Goal: Task Accomplishment & Management: Complete application form

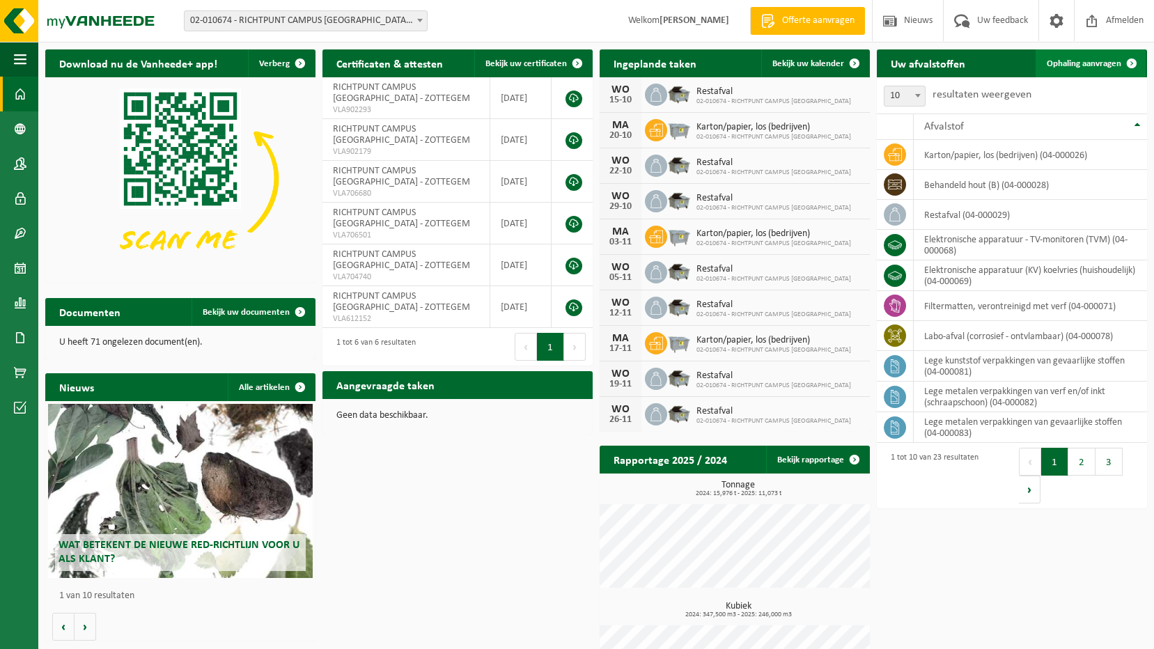
click at [1096, 68] on span "Ophaling aanvragen" at bounding box center [1084, 63] width 75 height 9
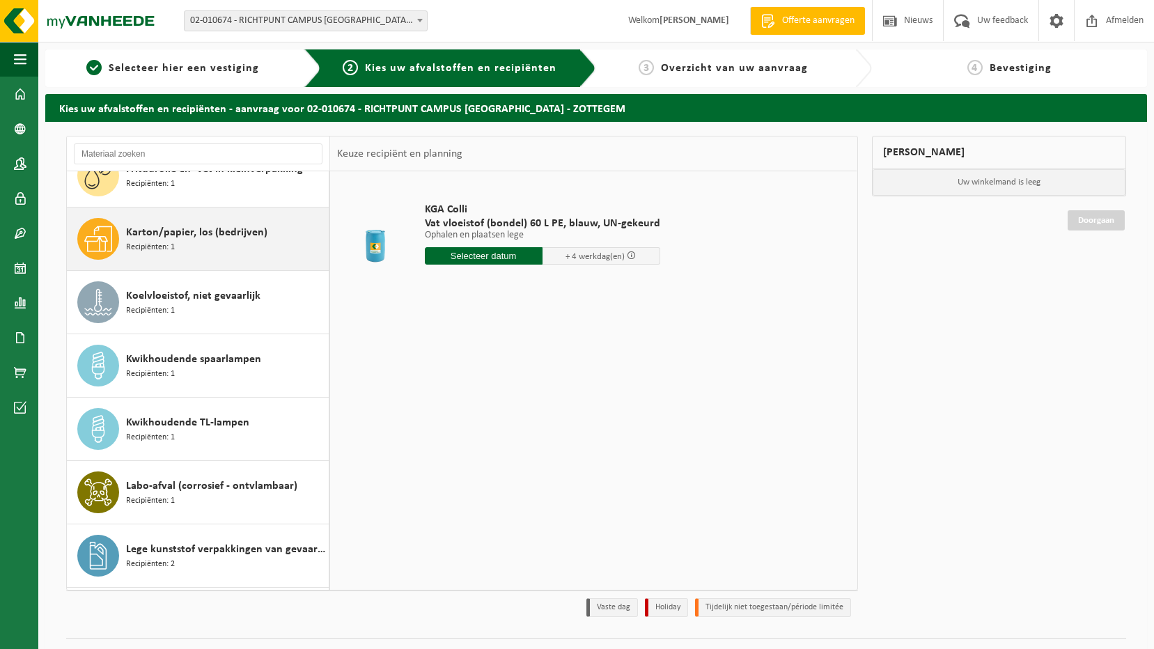
scroll to position [348, 0]
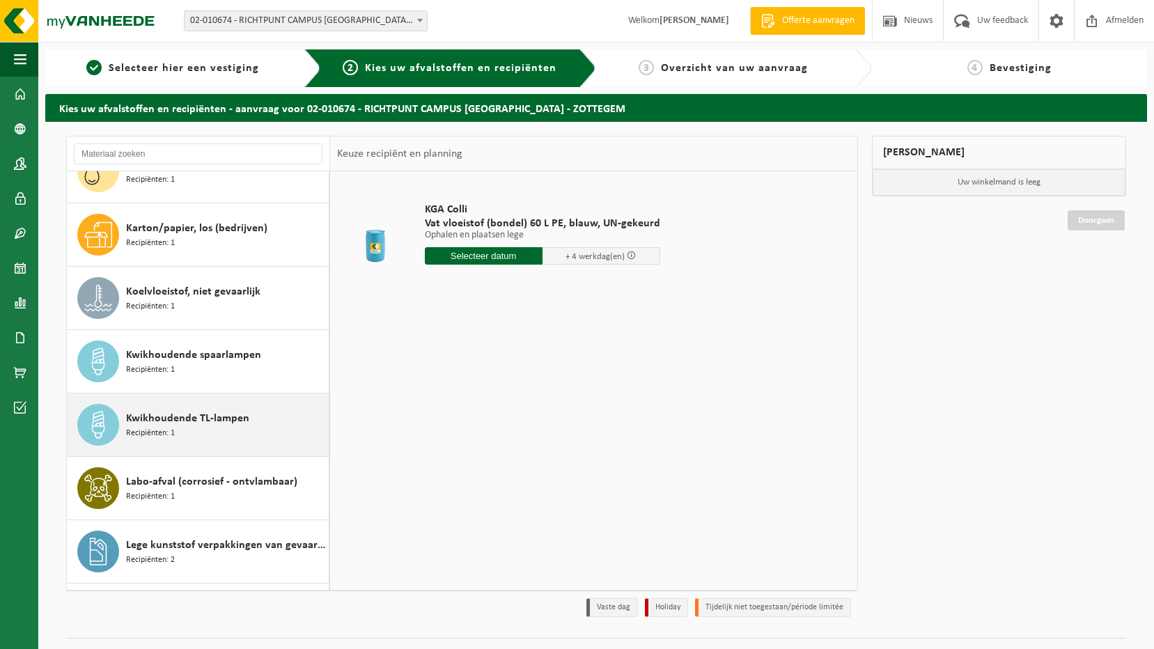
click at [237, 418] on span "Kwikhoudende TL-lampen" at bounding box center [187, 418] width 123 height 17
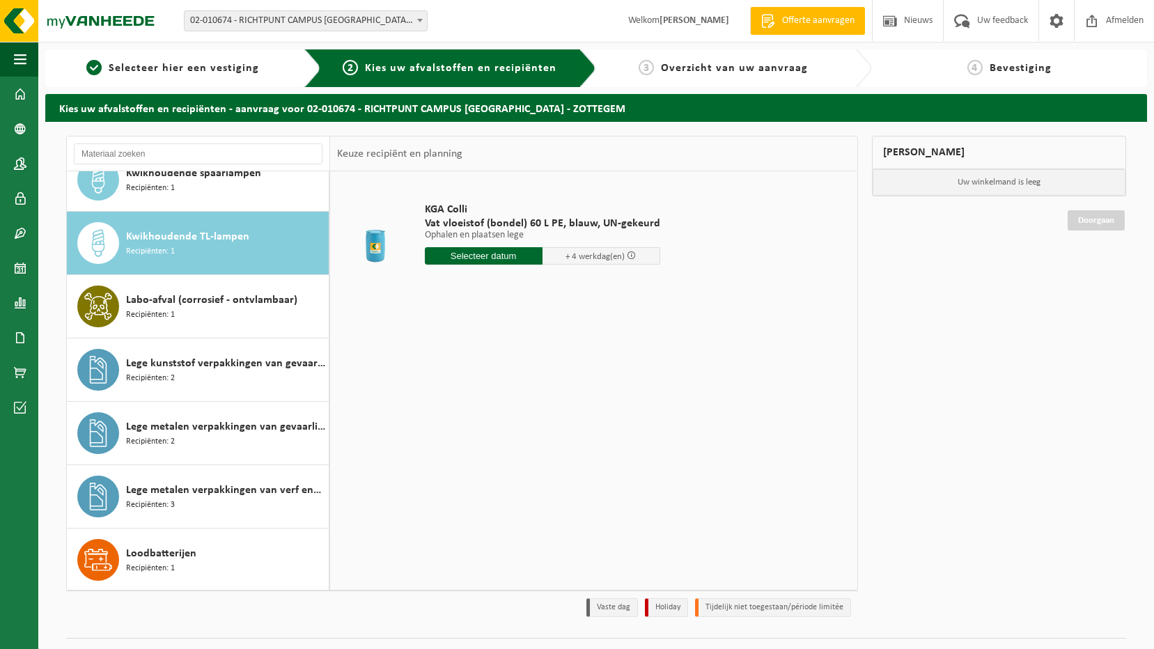
scroll to position [570, 0]
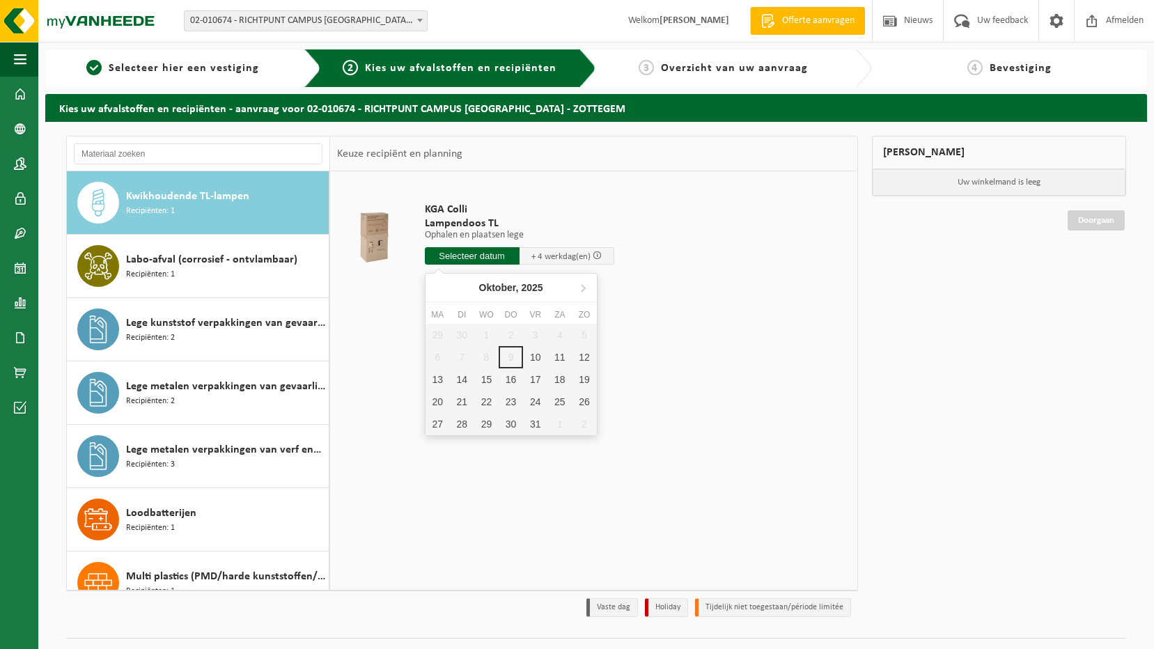
click at [453, 257] on input "text" at bounding box center [472, 255] width 95 height 17
click at [529, 381] on div "17" at bounding box center [535, 379] width 24 height 22
type input "Van 2025-10-17"
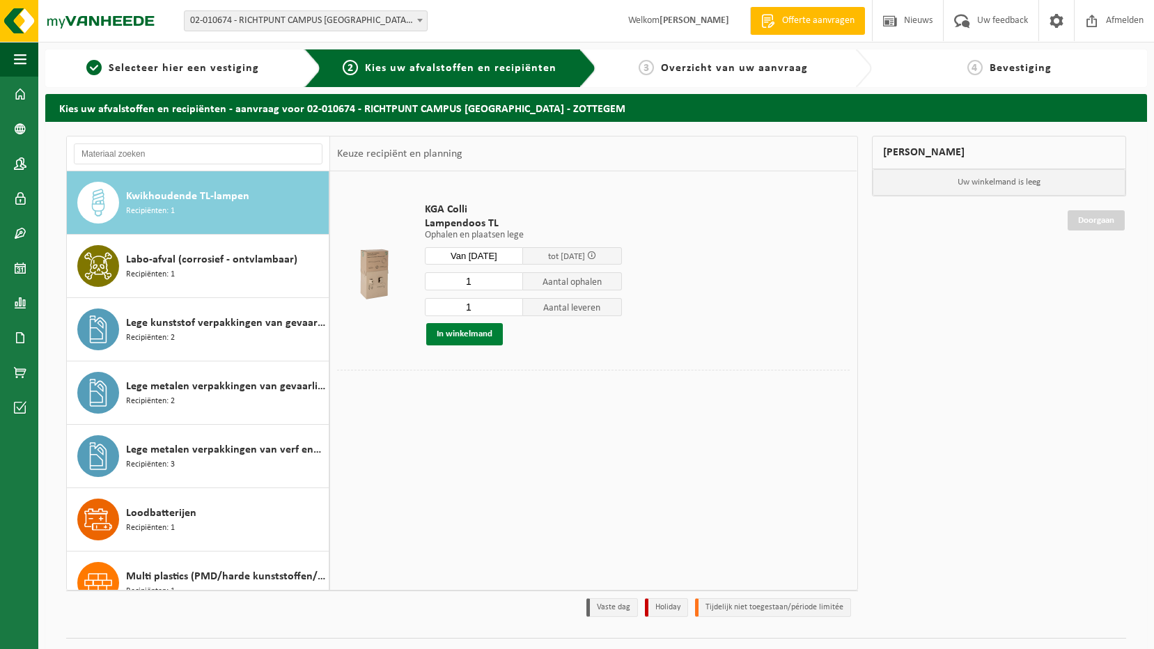
click at [485, 338] on button "In winkelmand" at bounding box center [464, 334] width 77 height 22
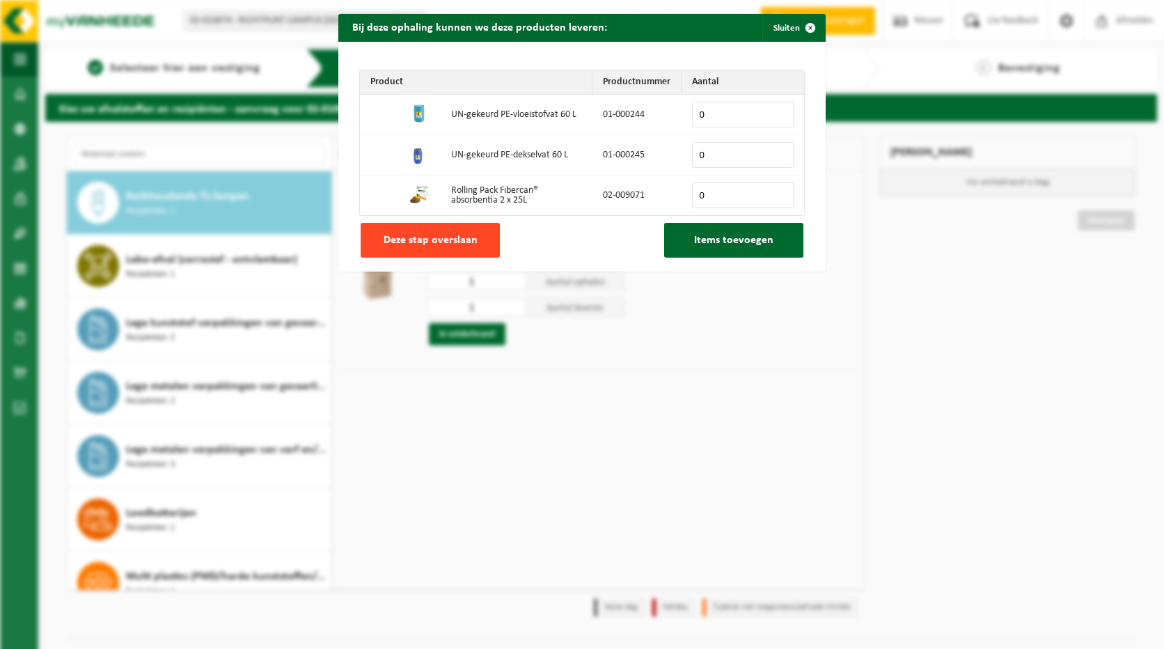
click at [444, 240] on span "Deze stap overslaan" at bounding box center [431, 240] width 94 height 11
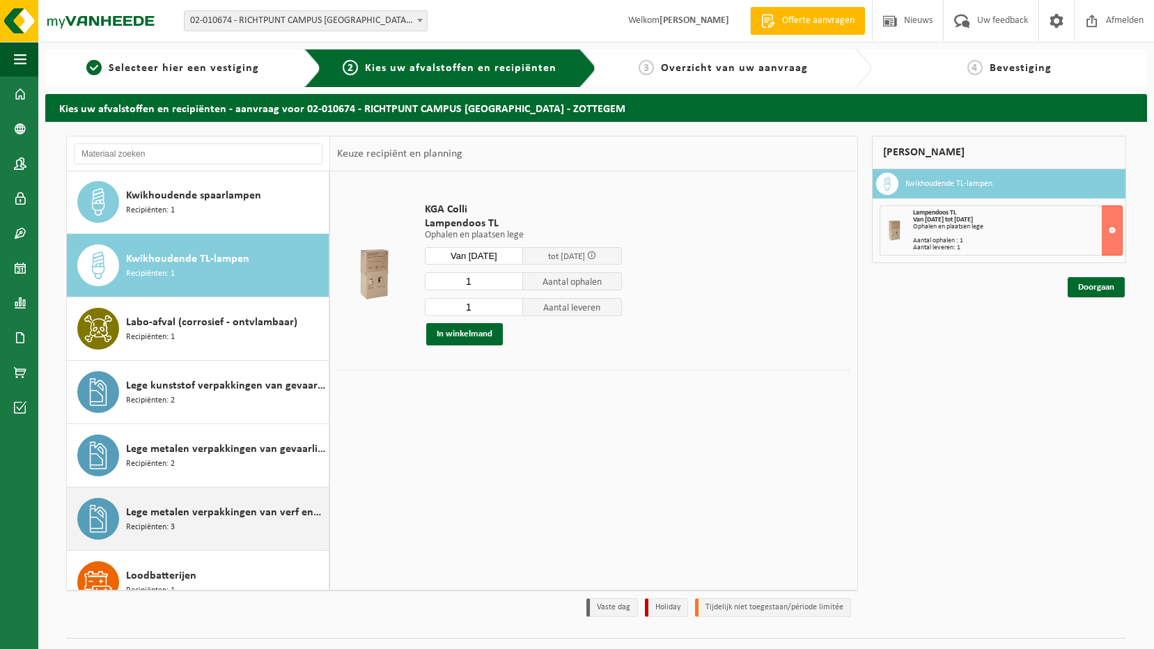
scroll to position [501, 0]
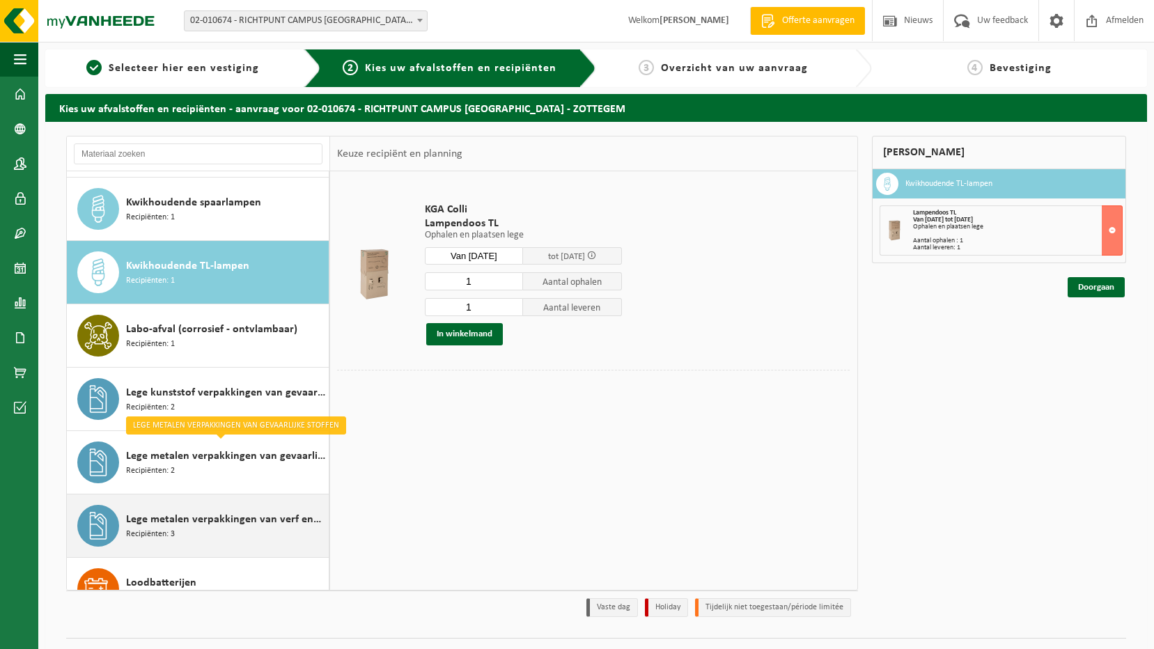
click at [240, 519] on span "Lege metalen verpakkingen van verf en/of inkt (schraapschoon)" at bounding box center [225, 519] width 199 height 17
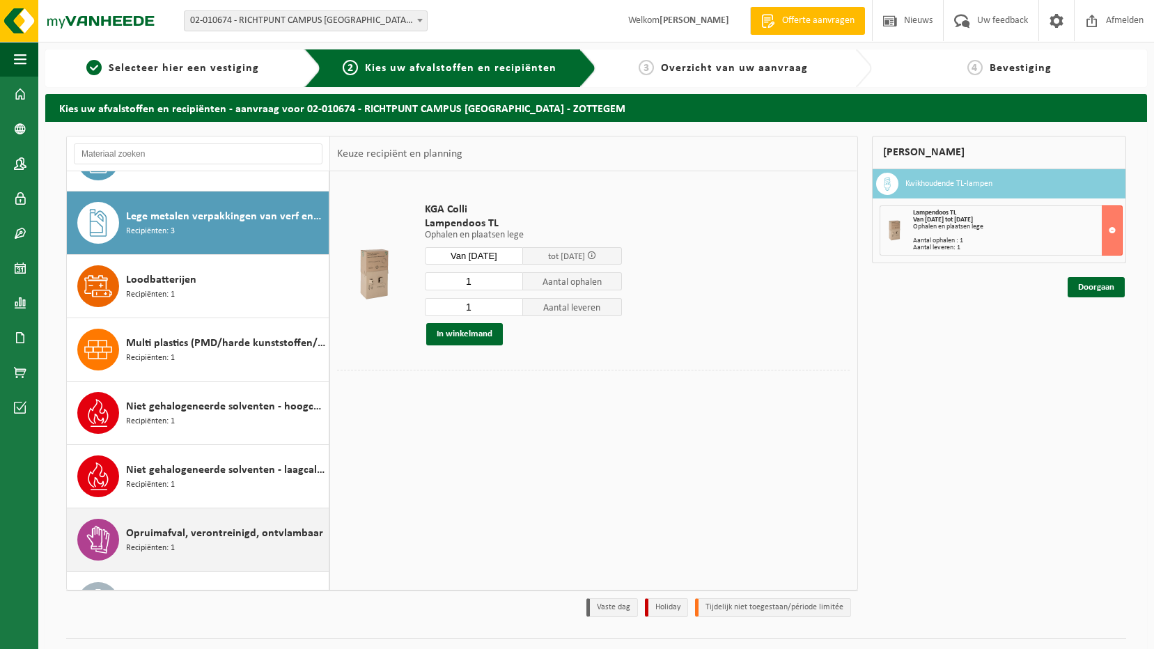
scroll to position [824, 0]
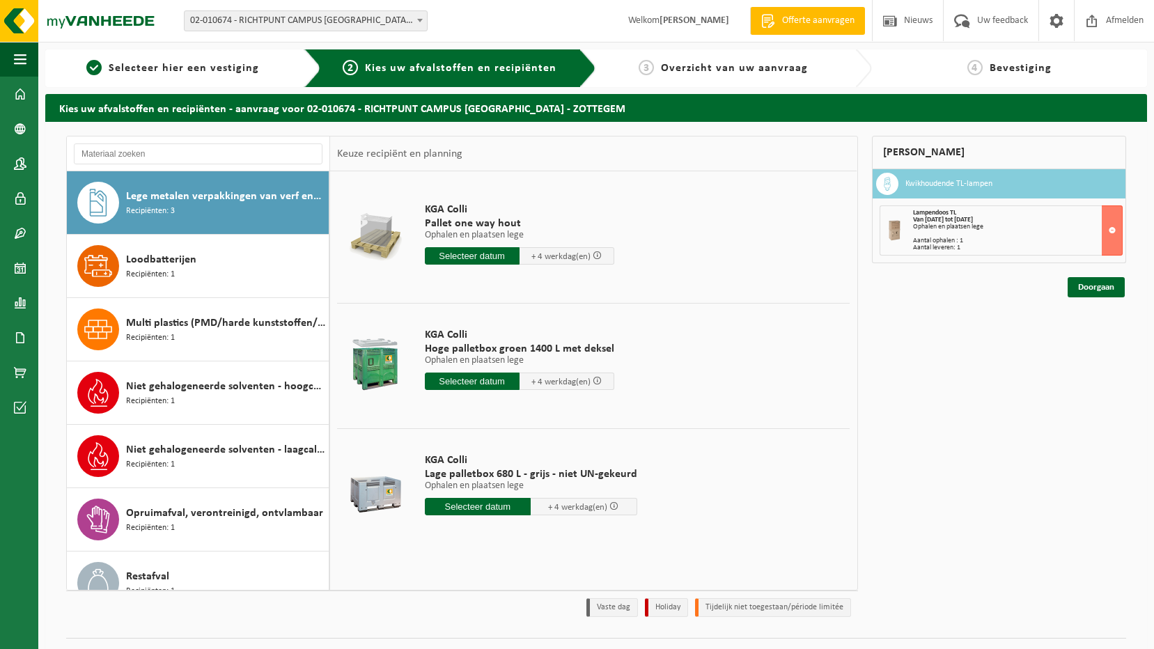
click at [493, 507] on input "text" at bounding box center [478, 506] width 107 height 17
click at [533, 635] on div "17" at bounding box center [535, 630] width 24 height 22
type input "Van 2025-10-17"
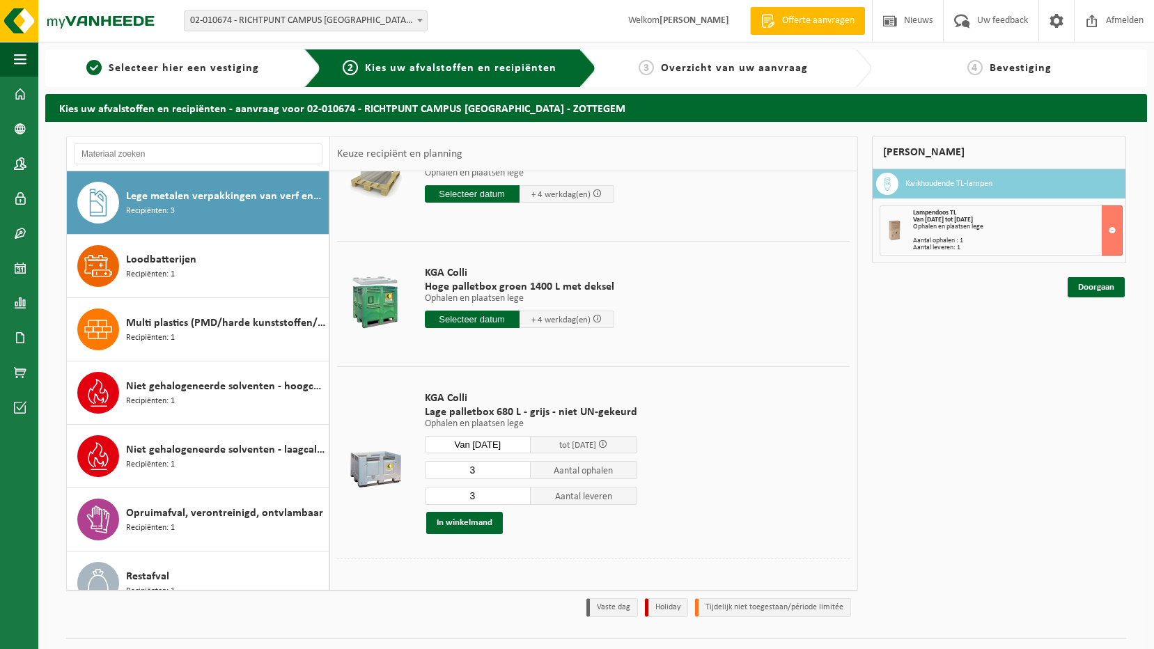
scroll to position [73, 0]
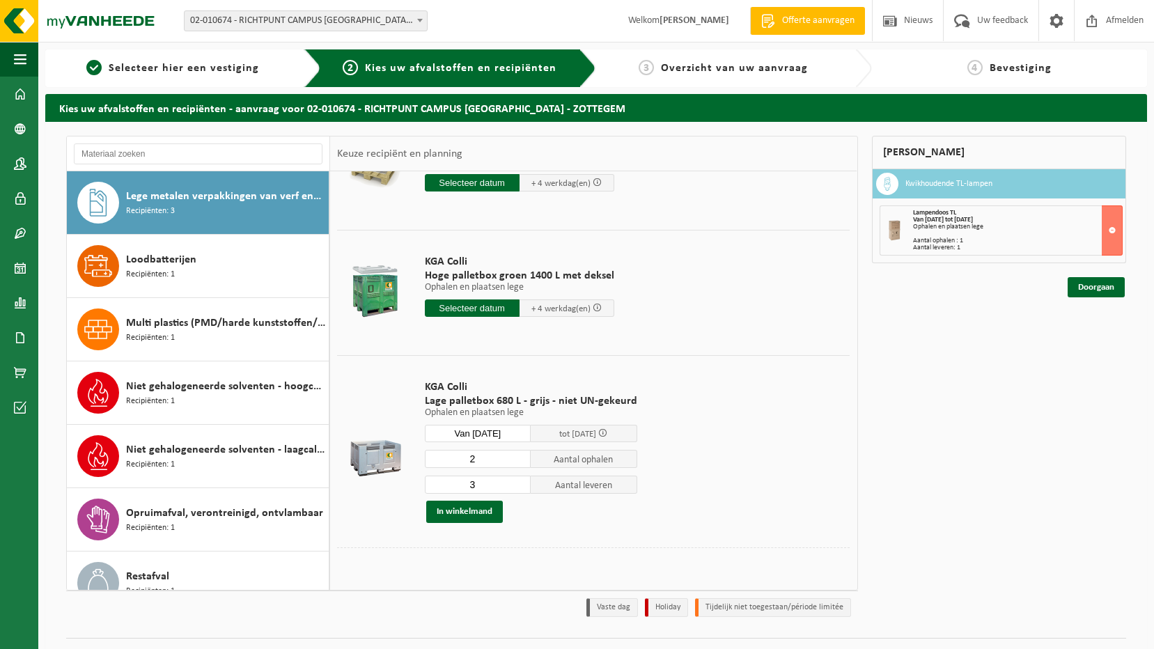
click at [517, 462] on input "2" at bounding box center [478, 459] width 107 height 18
type input "1"
click at [517, 462] on input "1" at bounding box center [478, 459] width 107 height 18
click at [516, 489] on input "2" at bounding box center [478, 485] width 107 height 18
type input "1"
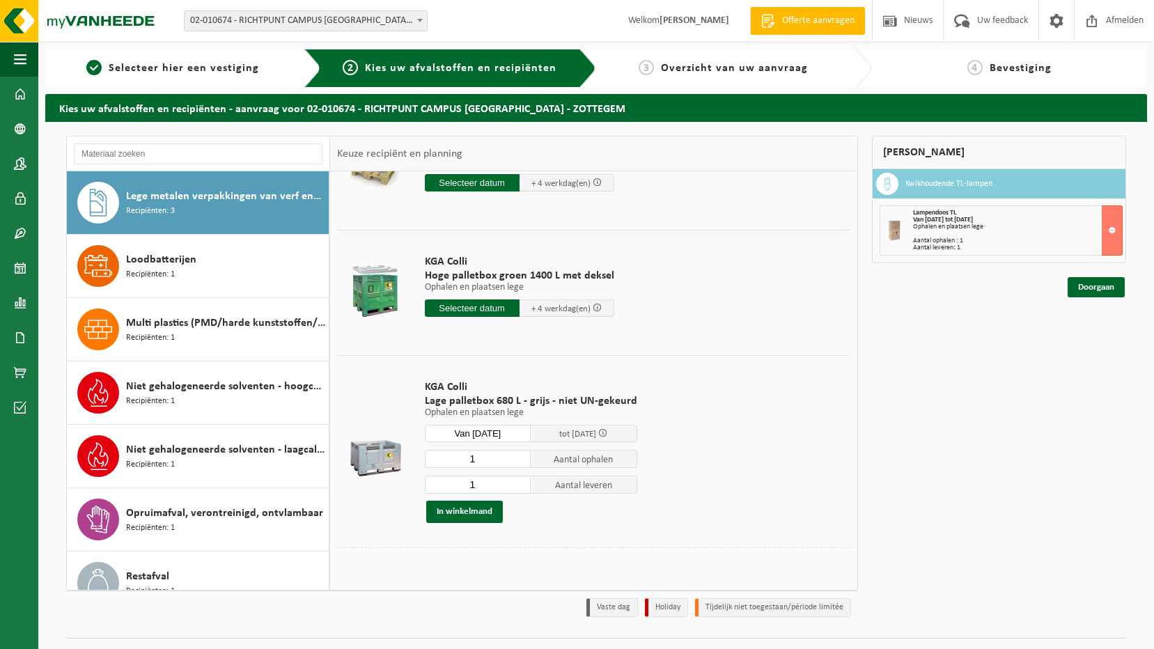
click at [516, 489] on input "1" at bounding box center [478, 485] width 107 height 18
click at [476, 513] on button "In winkelmand" at bounding box center [464, 512] width 77 height 22
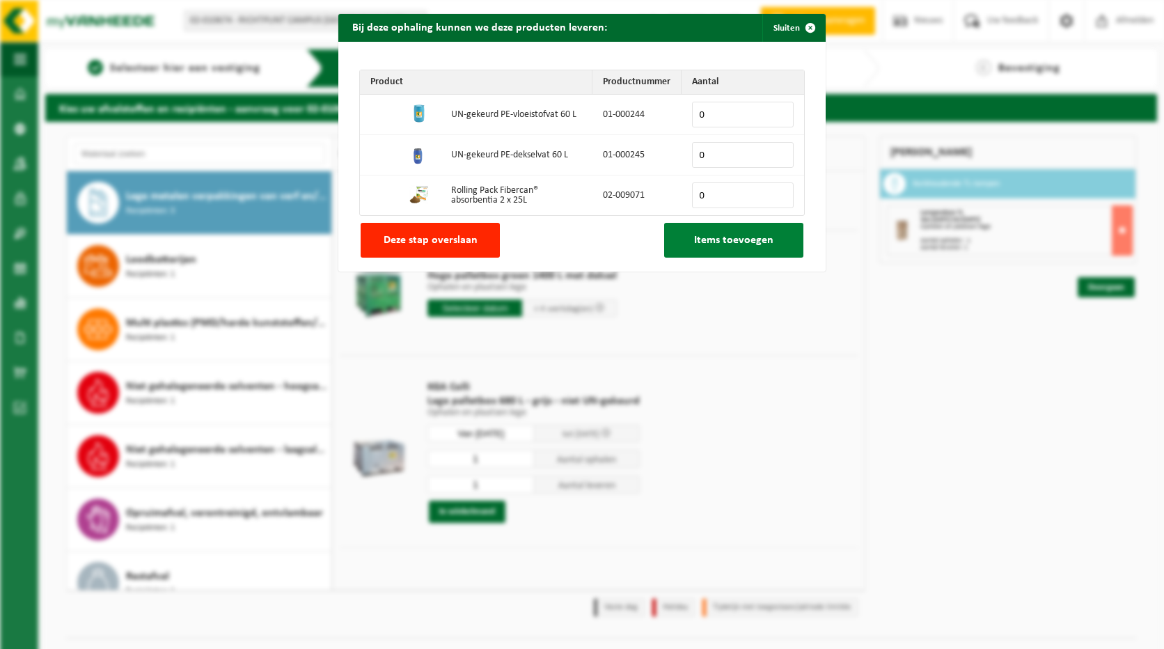
click at [711, 235] on span "Items toevoegen" at bounding box center [733, 240] width 79 height 11
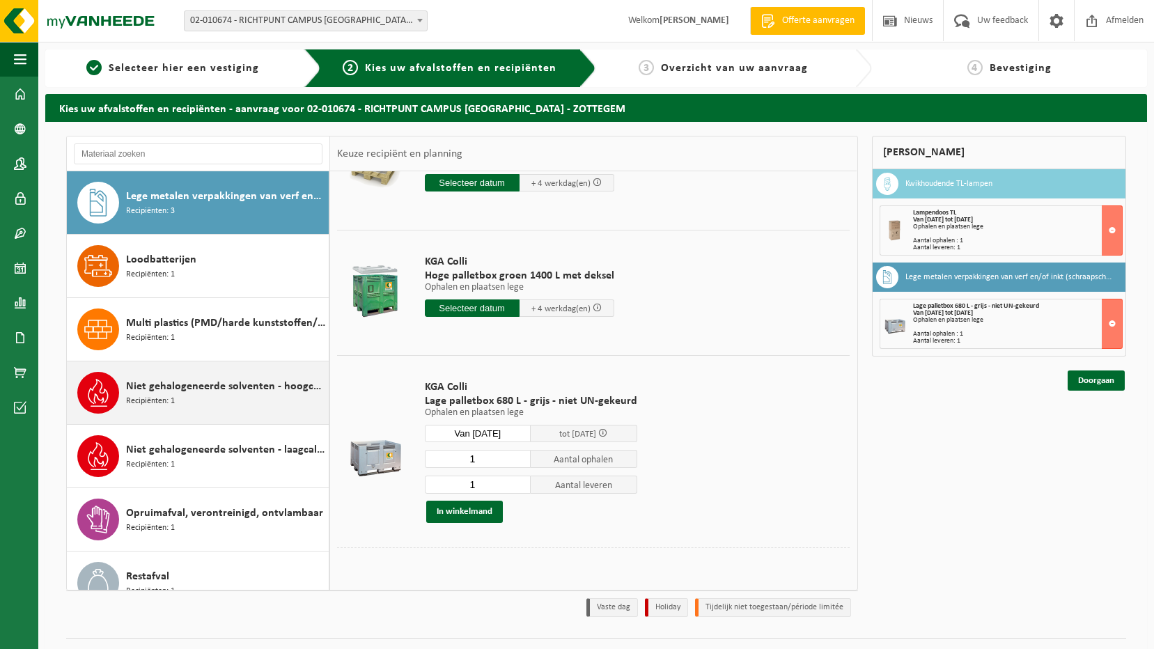
click at [257, 384] on span "Niet gehalogeneerde solventen - hoogcalorisch in kleinverpakking" at bounding box center [225, 386] width 199 height 17
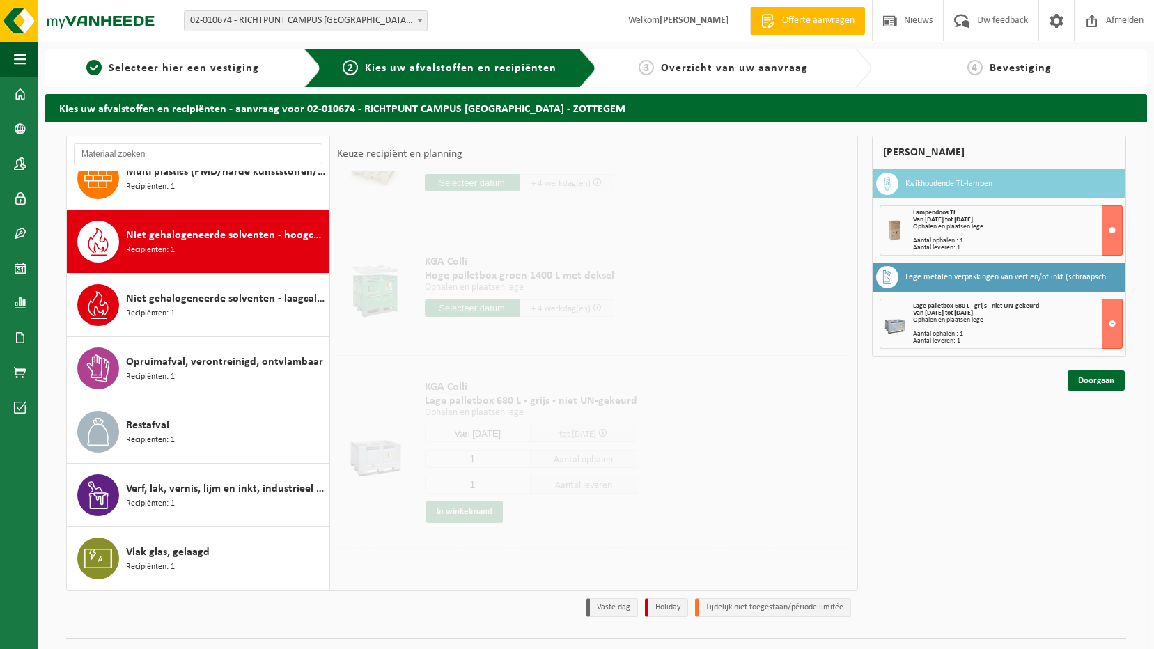
scroll to position [0, 0]
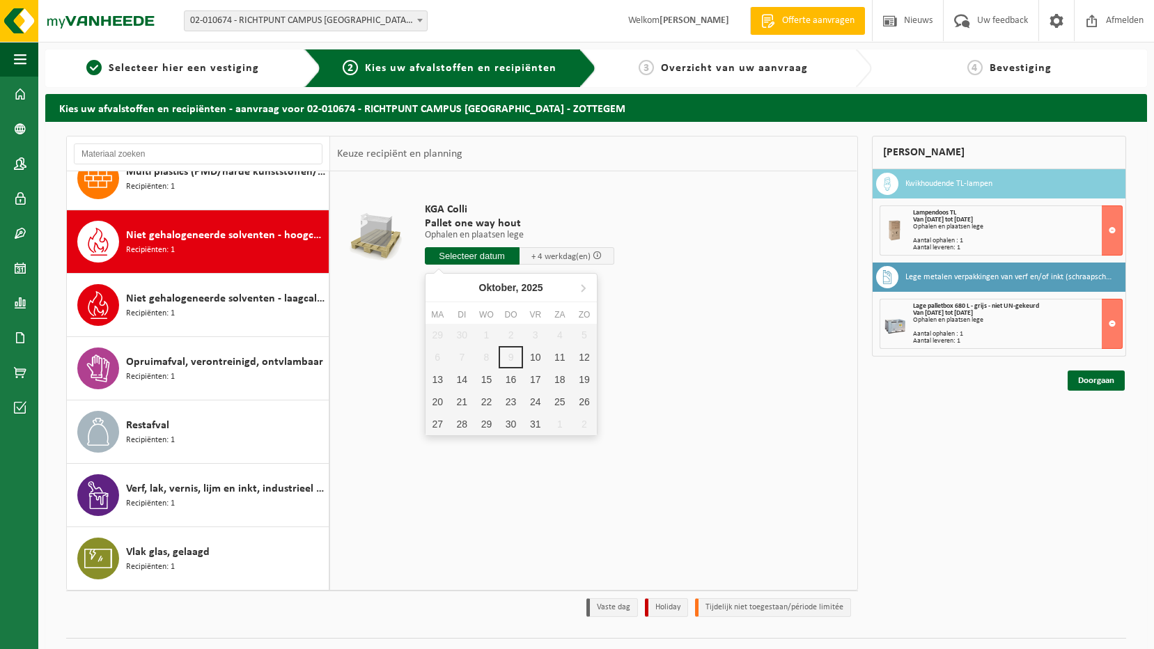
click at [488, 260] on input "text" at bounding box center [472, 255] width 95 height 17
click at [529, 383] on div "17" at bounding box center [535, 379] width 24 height 22
type input "Van 2025-10-17"
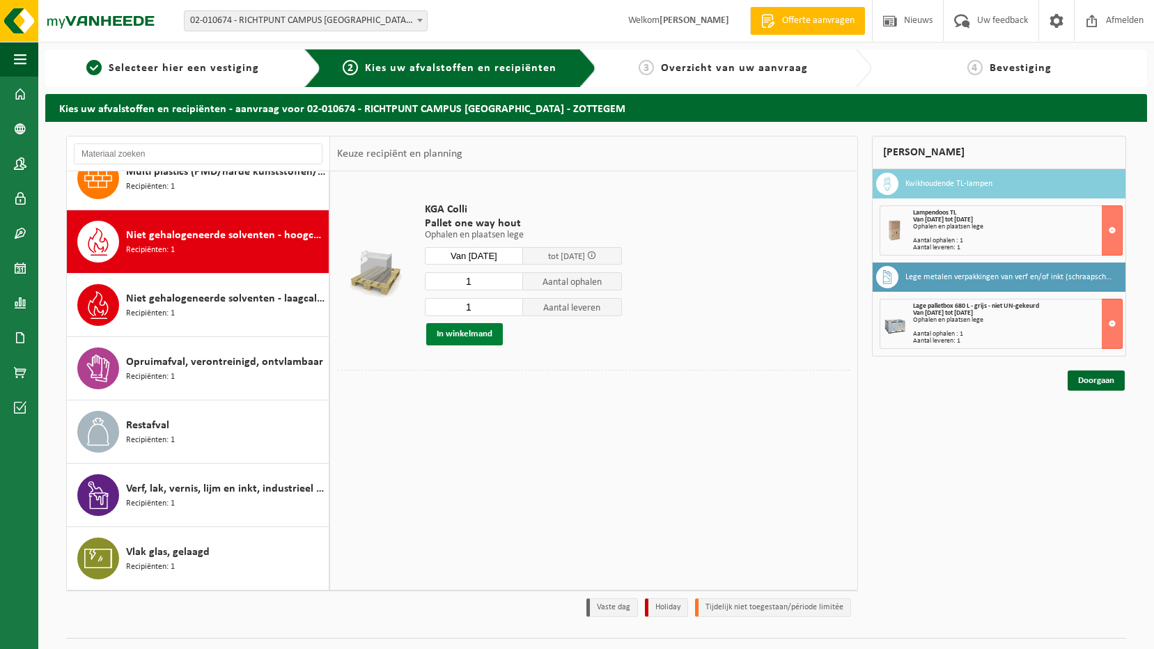
click at [467, 334] on button "In winkelmand" at bounding box center [464, 334] width 77 height 22
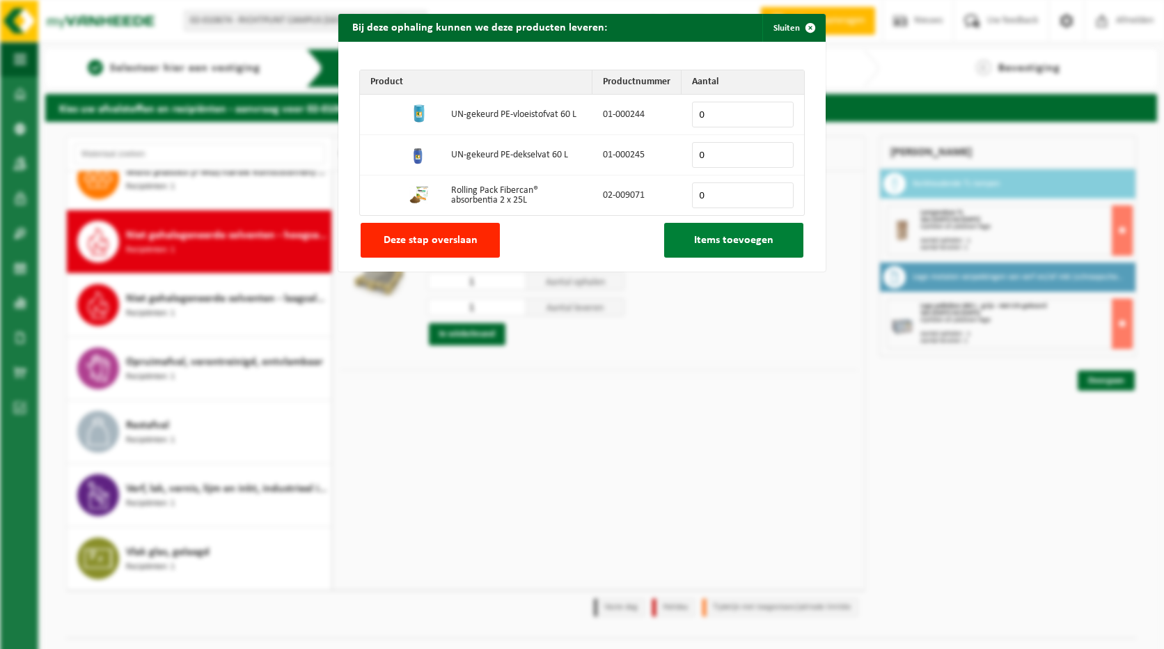
click at [714, 246] on button "Items toevoegen" at bounding box center [733, 240] width 139 height 35
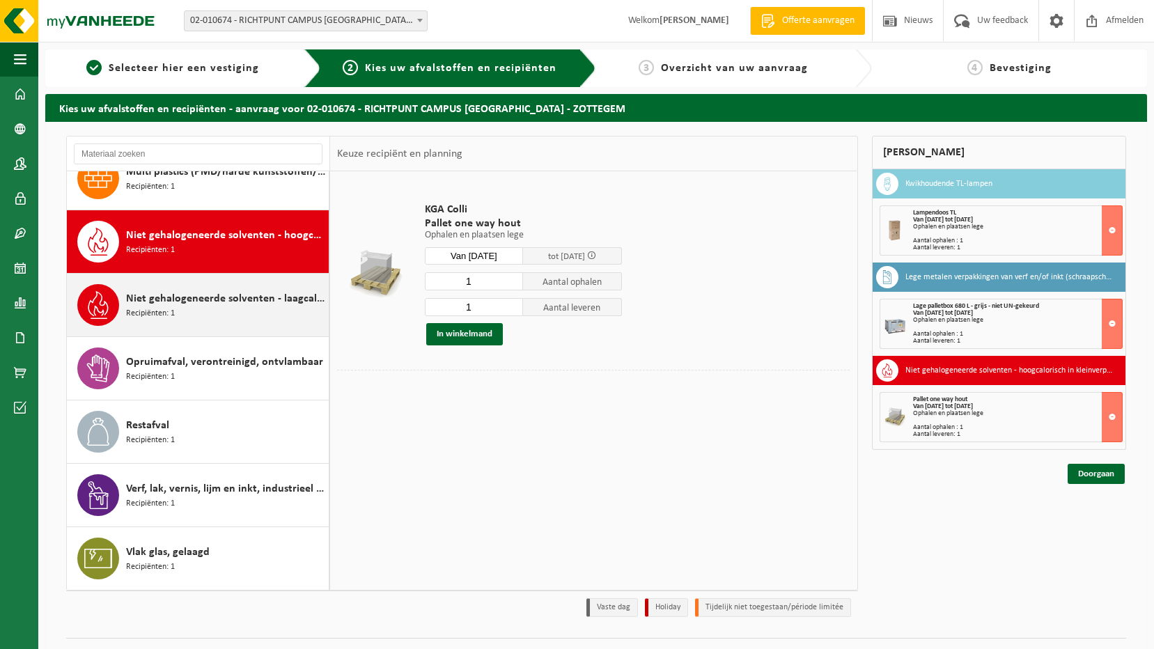
click at [189, 301] on span "Niet gehalogeneerde solventen - laagcalorisch in 200lt-vat" at bounding box center [225, 298] width 199 height 17
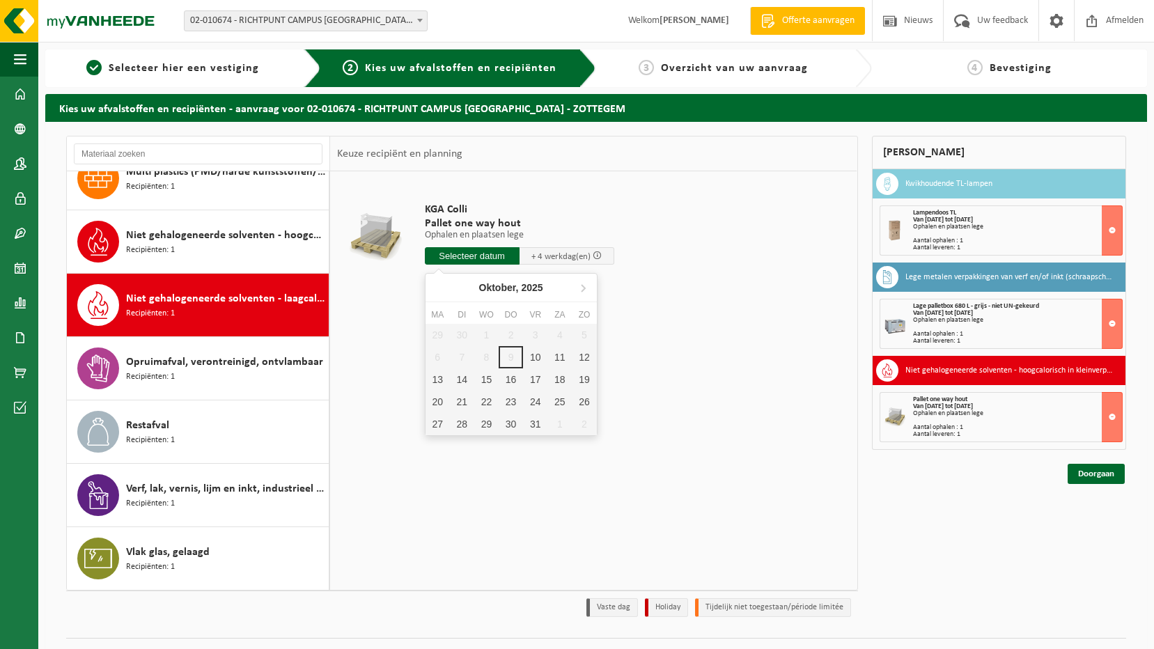
click at [490, 261] on input "text" at bounding box center [472, 255] width 95 height 17
click at [529, 382] on div "17" at bounding box center [535, 379] width 24 height 22
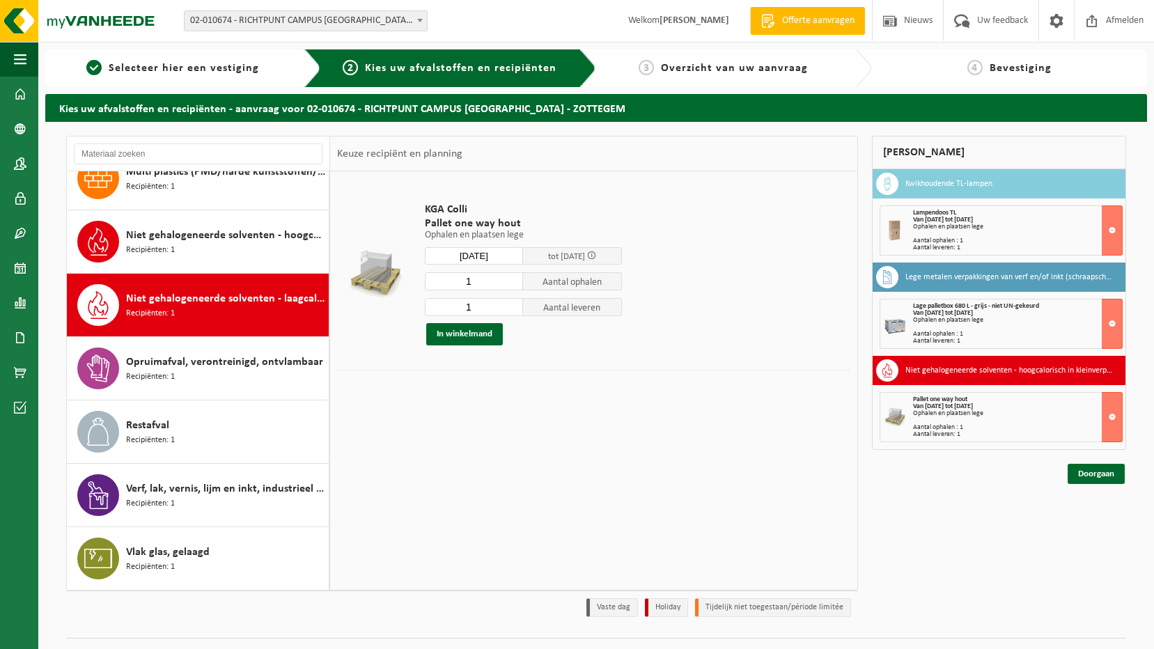
type input "Van 2025-10-17"
click at [473, 335] on button "In winkelmand" at bounding box center [464, 334] width 77 height 22
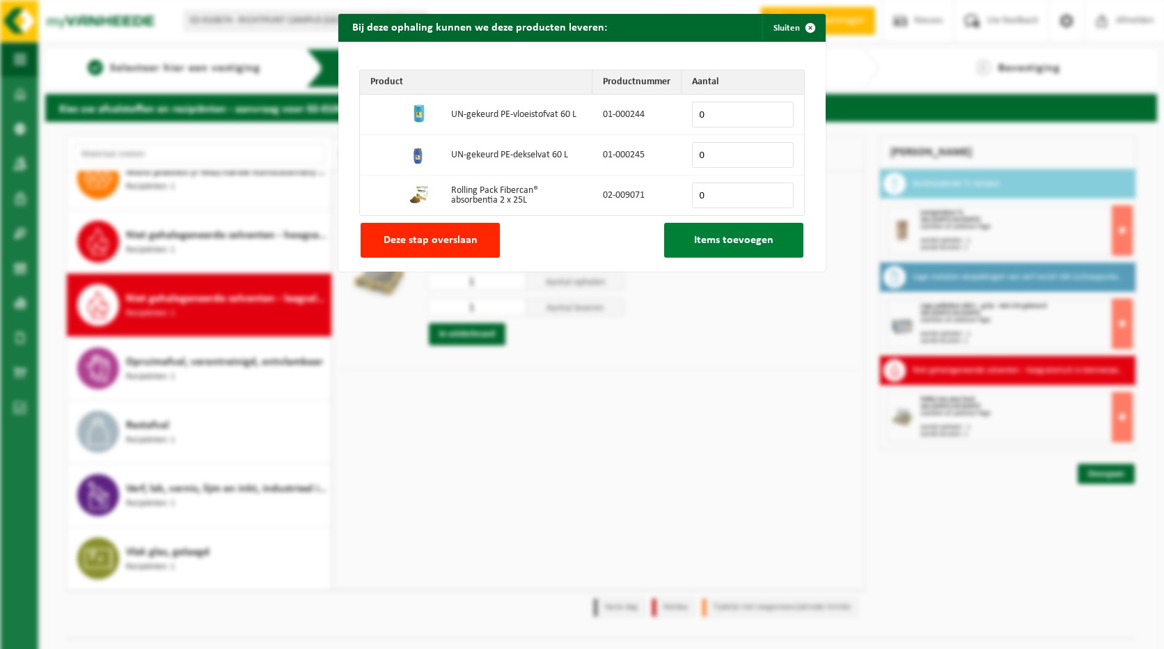
click at [703, 236] on span "Items toevoegen" at bounding box center [733, 240] width 79 height 11
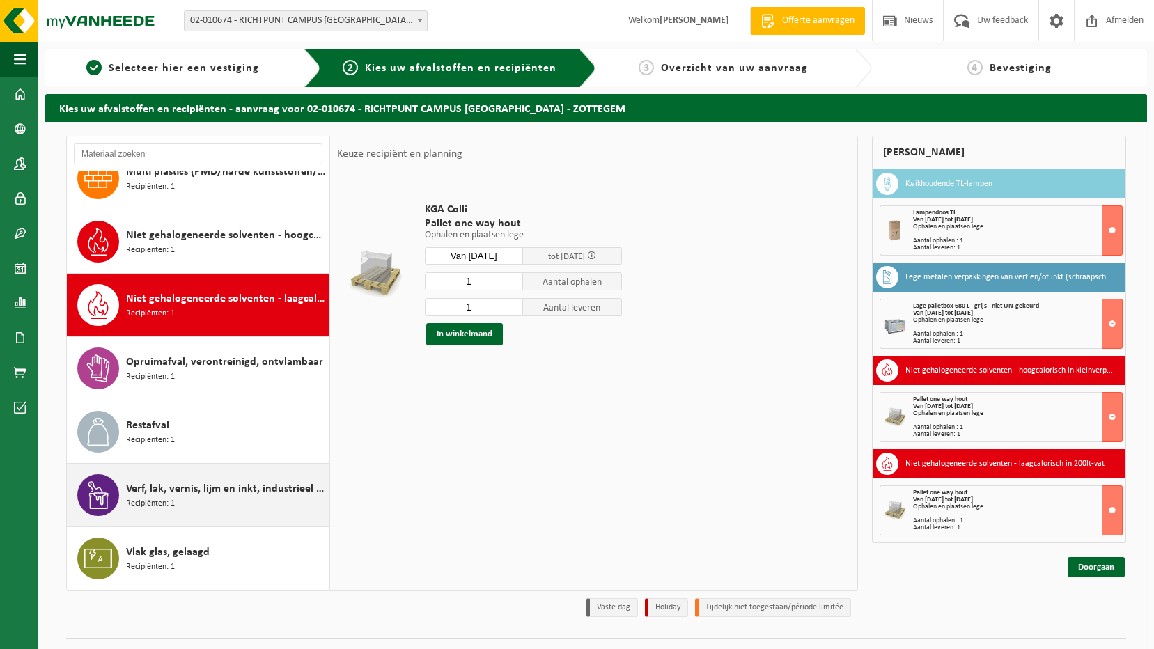
click at [257, 489] on span "Verf, lak, vernis, lijm en inkt, industrieel in kleinverpakking" at bounding box center [225, 488] width 199 height 17
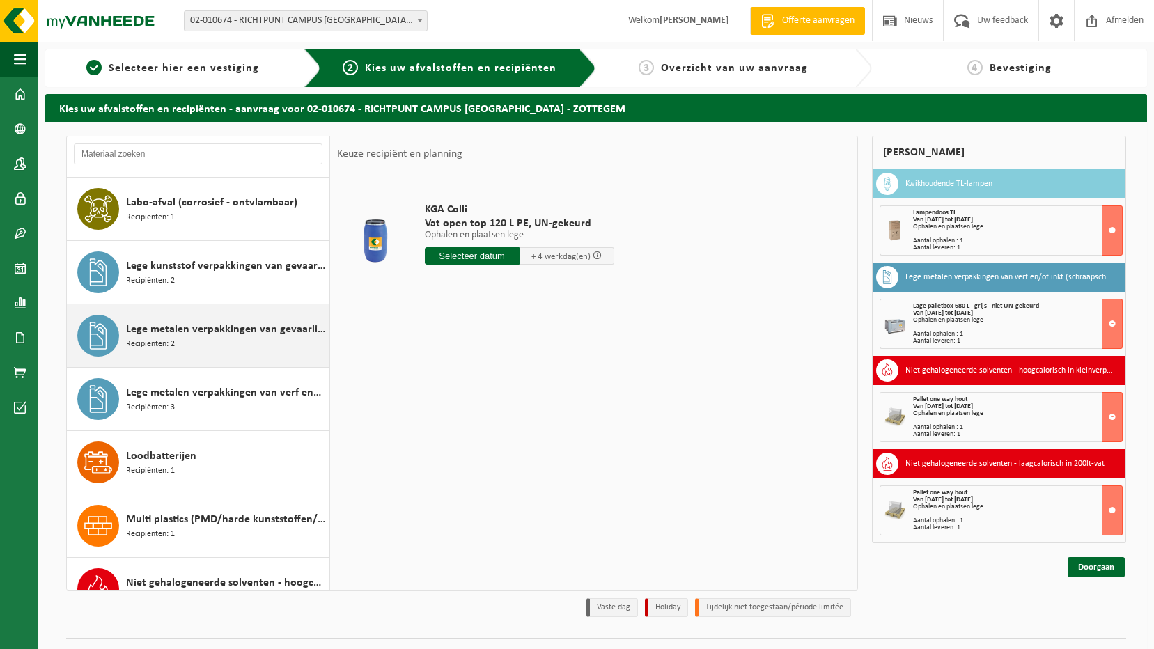
scroll to position [627, 0]
click at [253, 155] on input "text" at bounding box center [198, 153] width 249 height 21
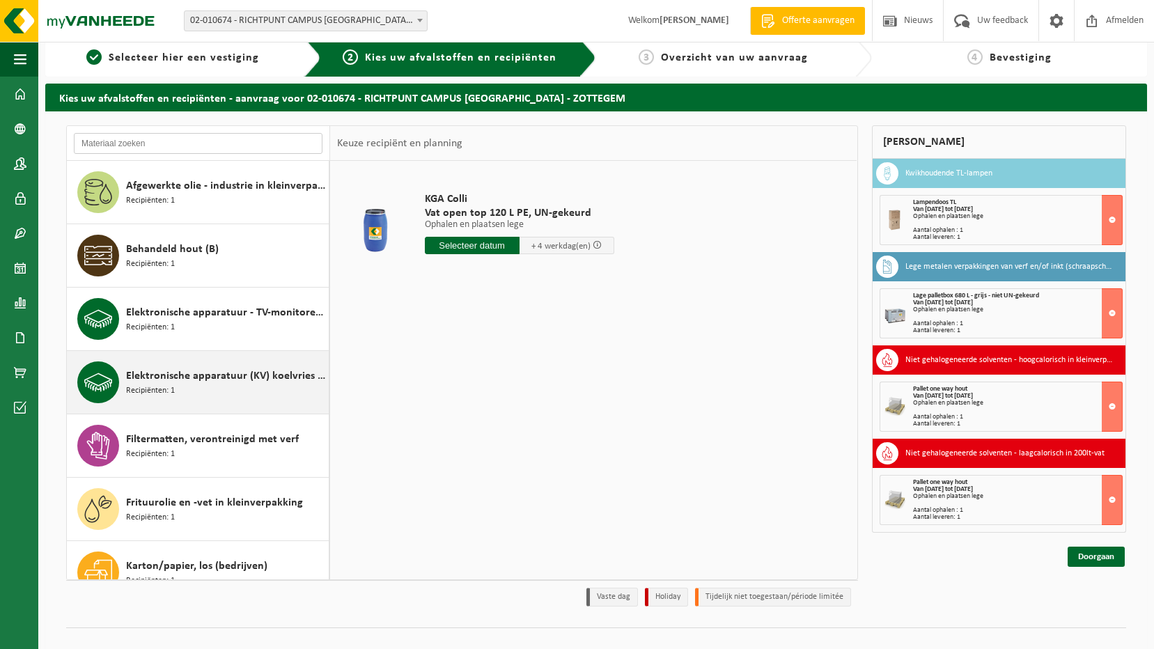
scroll to position [0, 0]
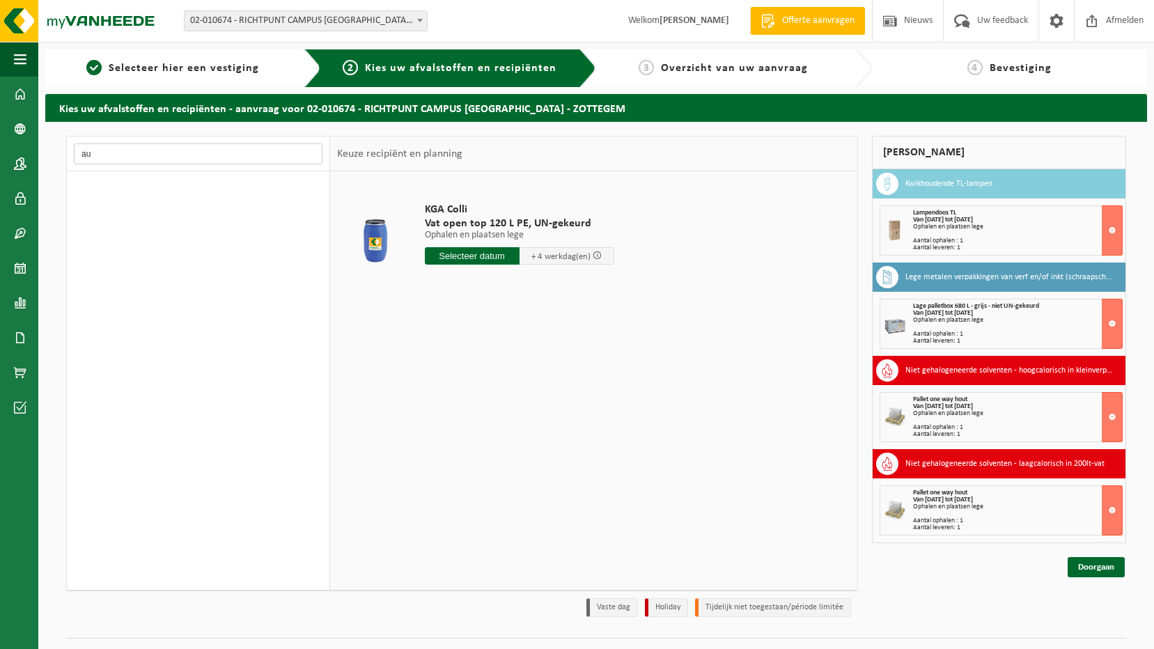
type input "a"
click at [125, 155] on input "banden" at bounding box center [198, 153] width 249 height 21
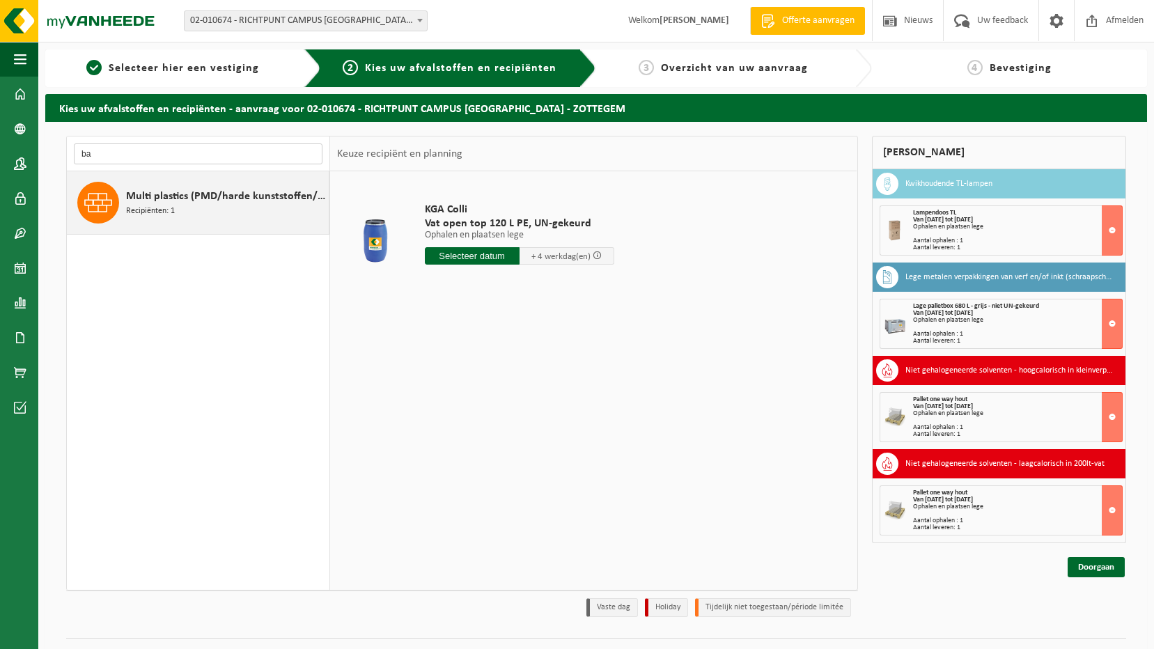
type input "b"
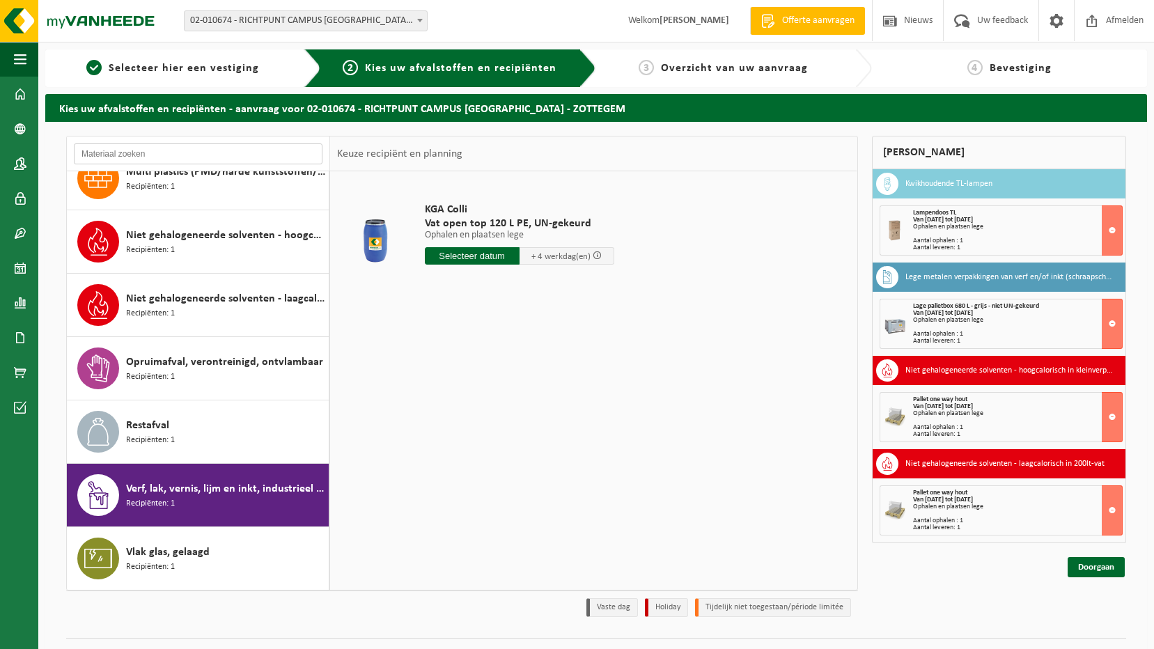
scroll to position [31, 0]
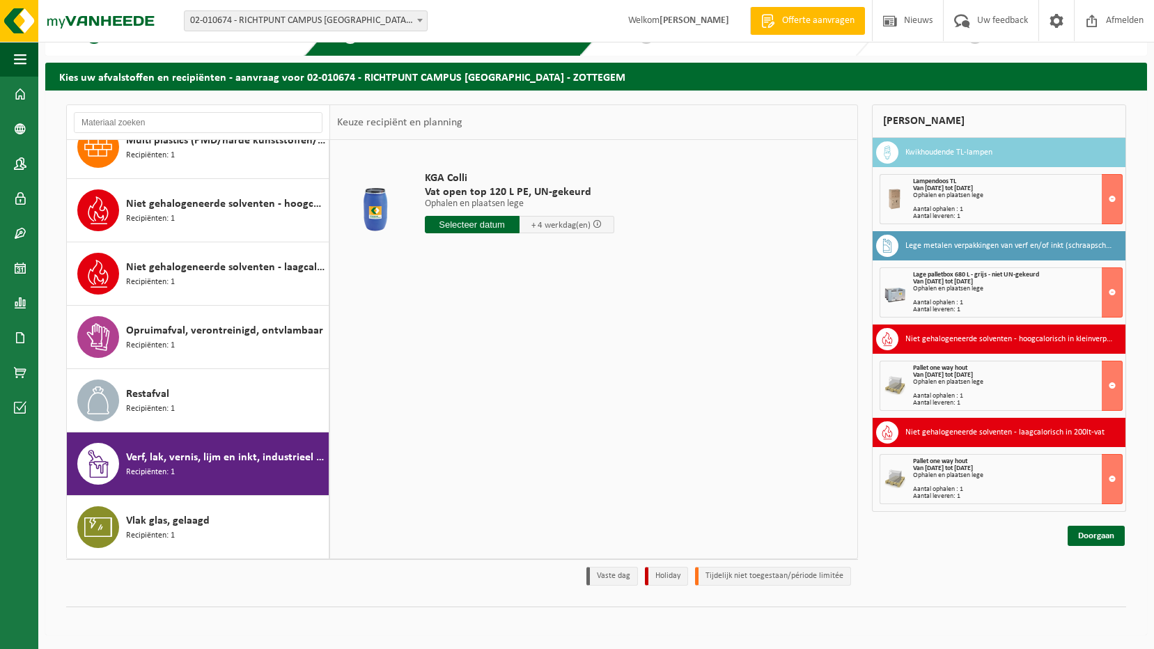
click at [175, 459] on span "Verf, lak, vernis, lijm en inkt, industrieel in kleinverpakking" at bounding box center [225, 457] width 199 height 17
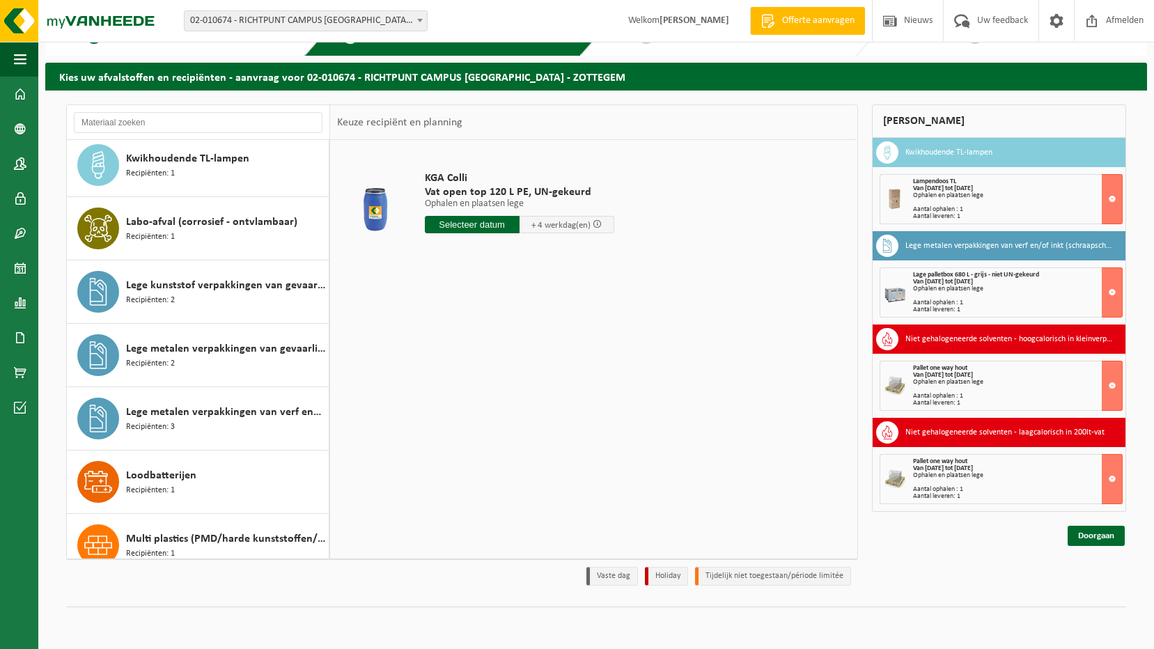
scroll to position [557, 0]
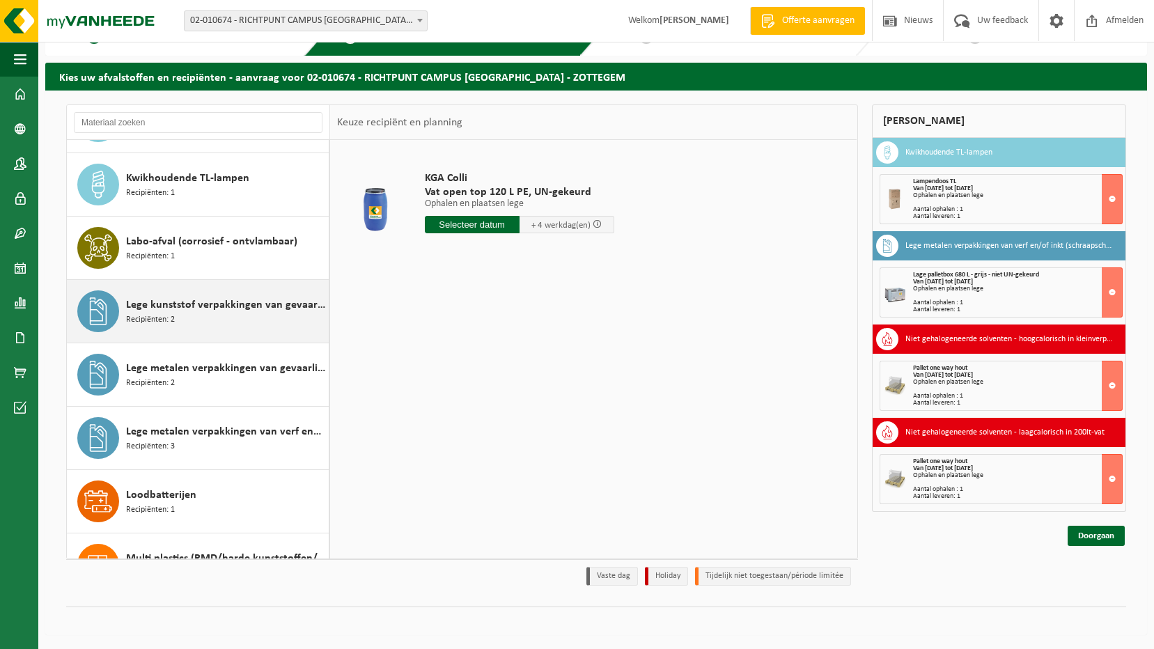
click at [216, 312] on span "Lege kunststof verpakkingen van gevaarlijke stoffen" at bounding box center [225, 305] width 199 height 17
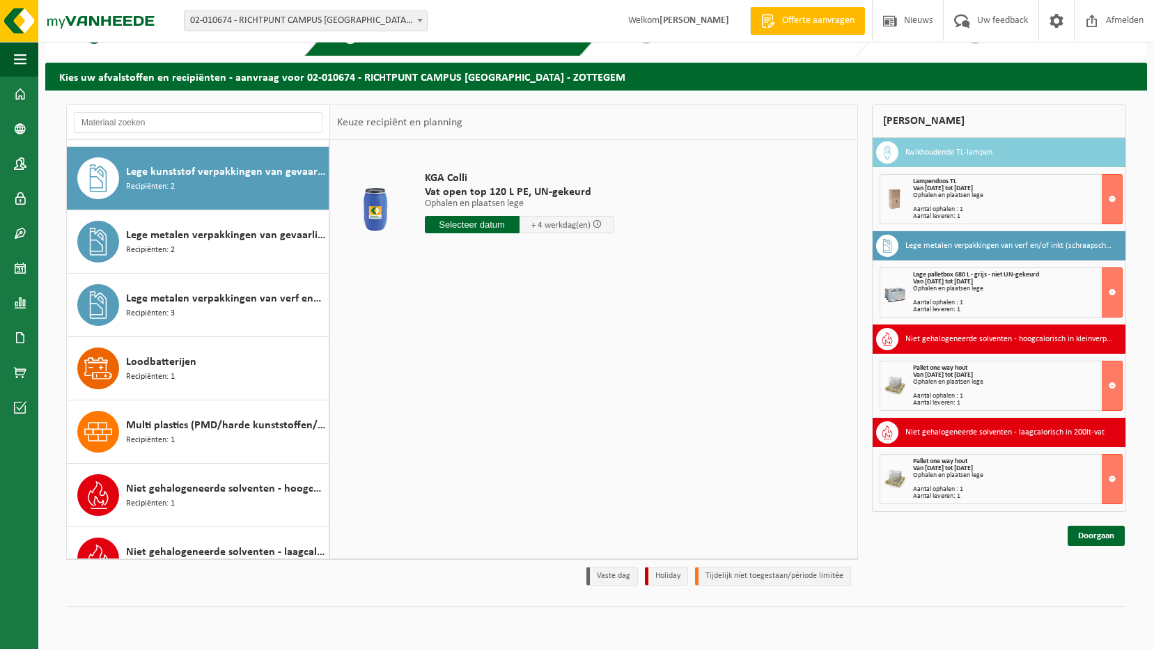
scroll to position [697, 0]
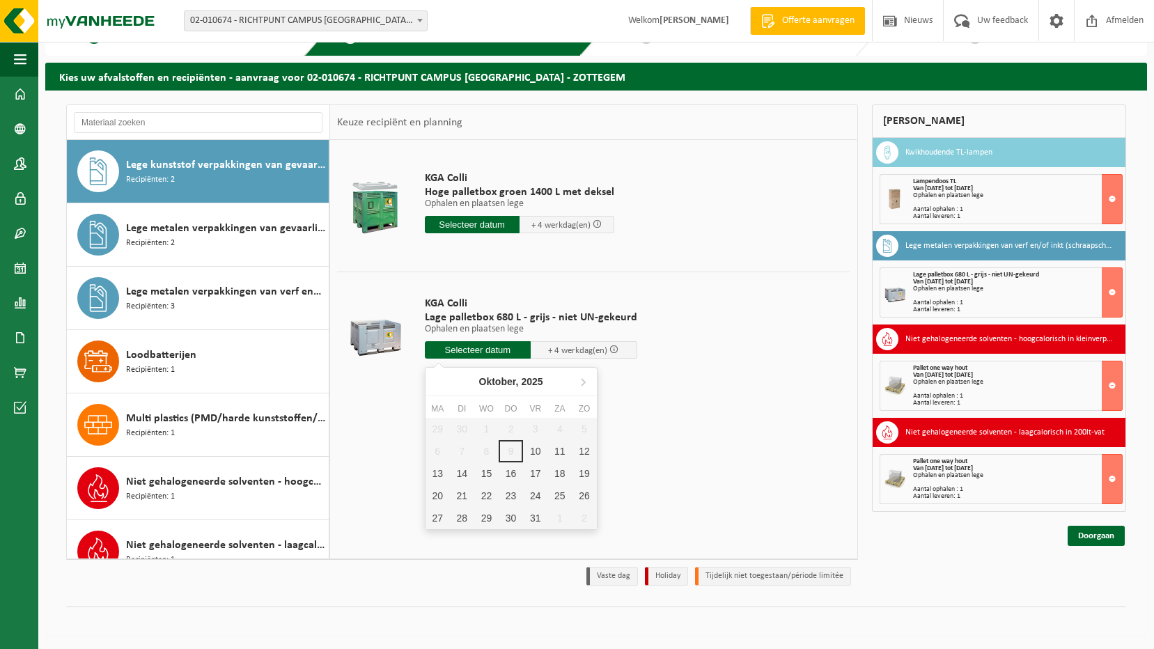
click at [490, 349] on input "text" at bounding box center [478, 349] width 107 height 17
click at [542, 471] on div "17" at bounding box center [535, 473] width 24 height 22
type input "Van 2025-10-17"
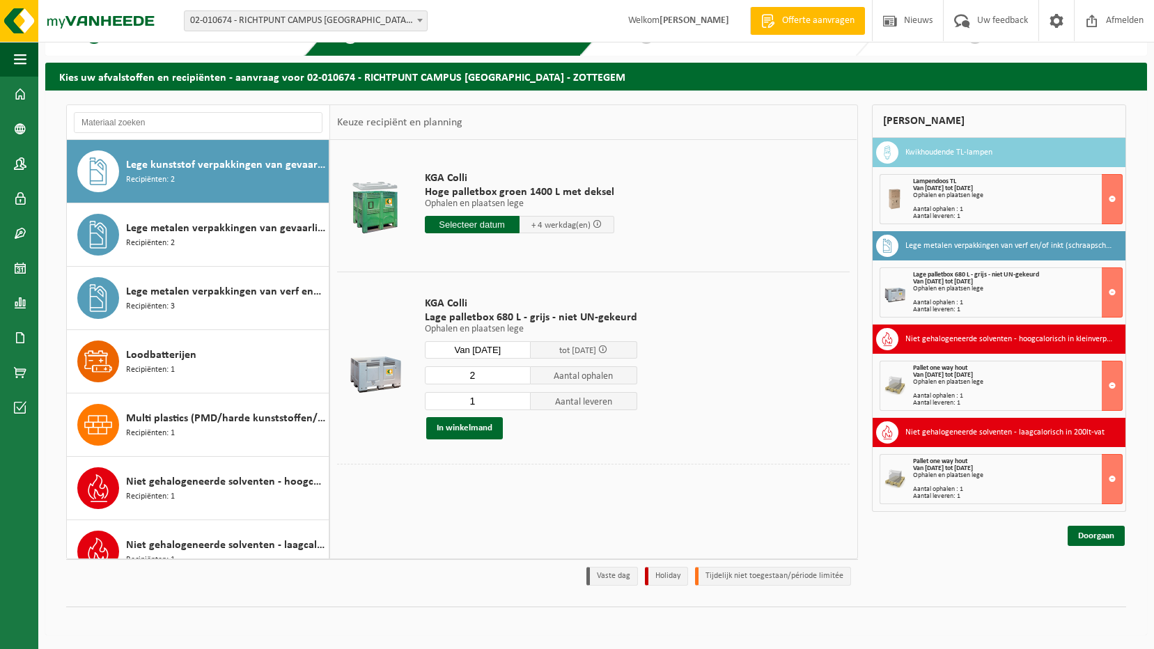
type input "2"
click at [517, 373] on input "2" at bounding box center [478, 375] width 107 height 18
click at [487, 423] on button "In winkelmand" at bounding box center [464, 428] width 77 height 22
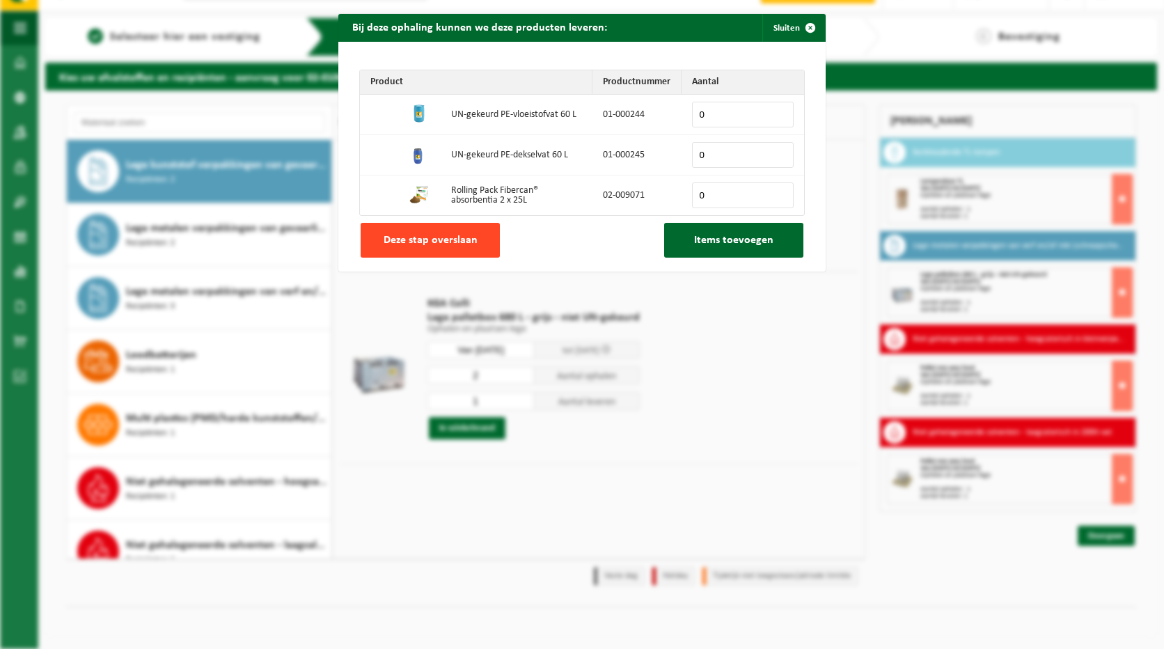
click at [444, 239] on span "Deze stap overslaan" at bounding box center [431, 240] width 94 height 11
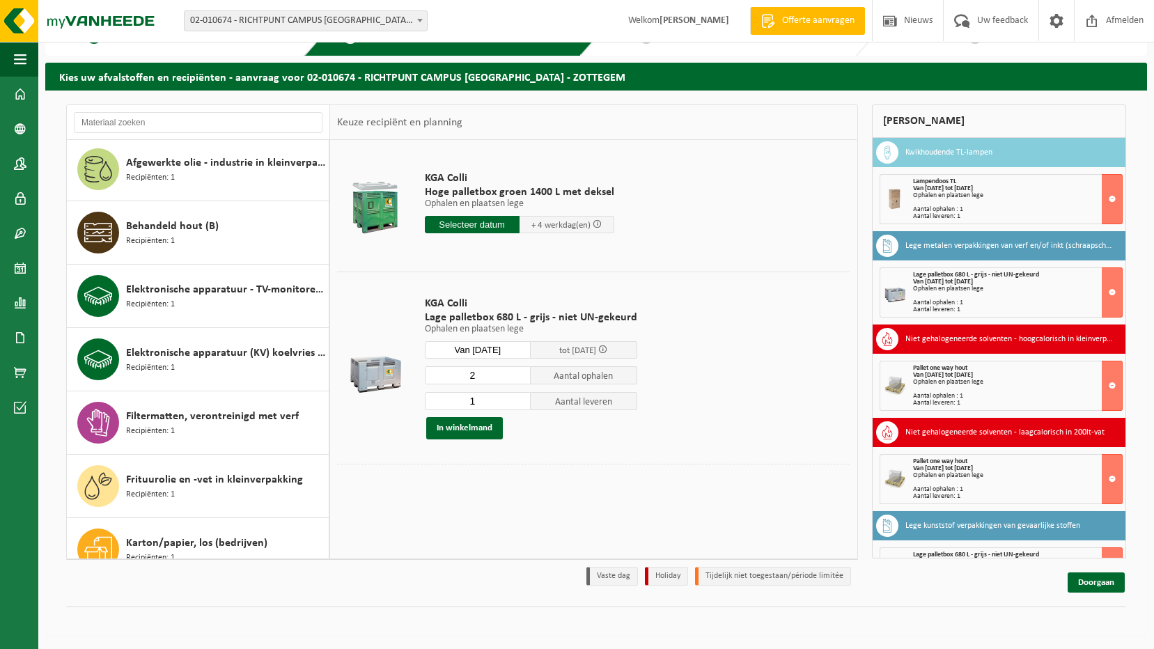
scroll to position [1, 0]
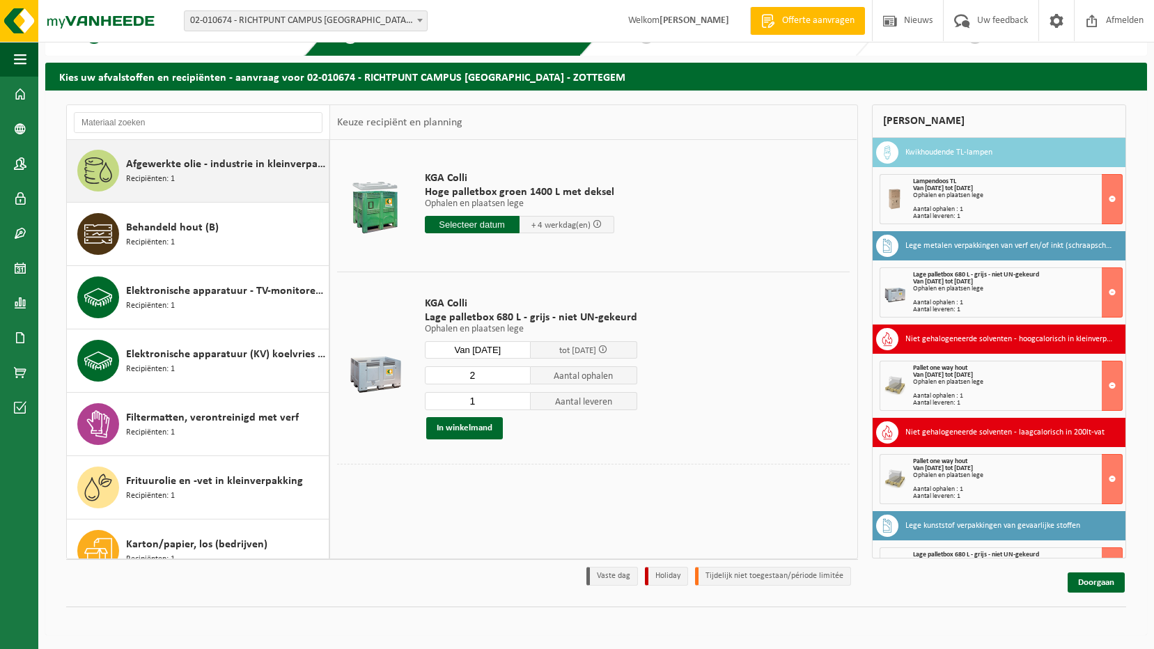
click at [252, 163] on span "Afgewerkte olie - industrie in kleinverpakking" at bounding box center [225, 164] width 199 height 17
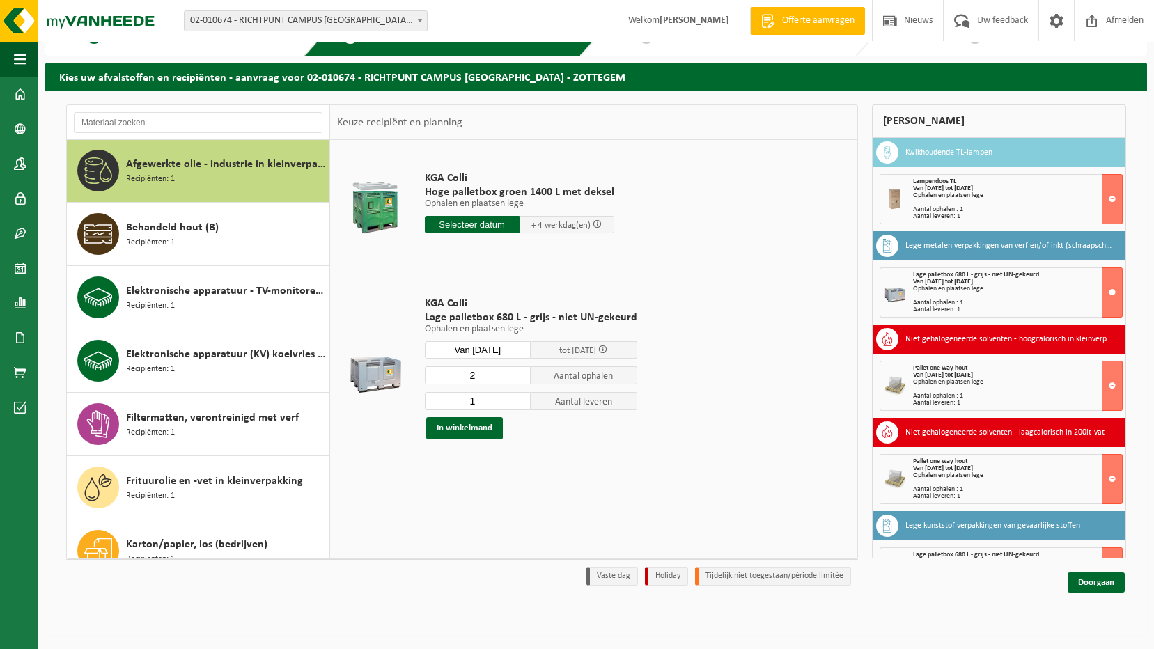
scroll to position [0, 0]
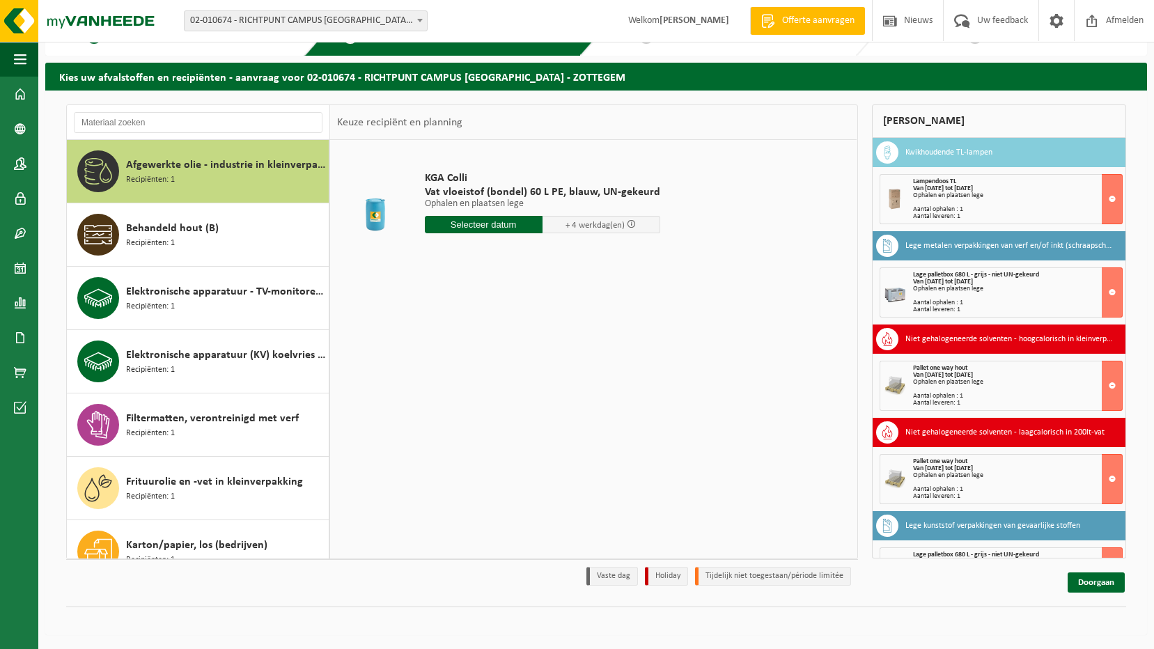
click at [477, 228] on input "text" at bounding box center [484, 224] width 118 height 17
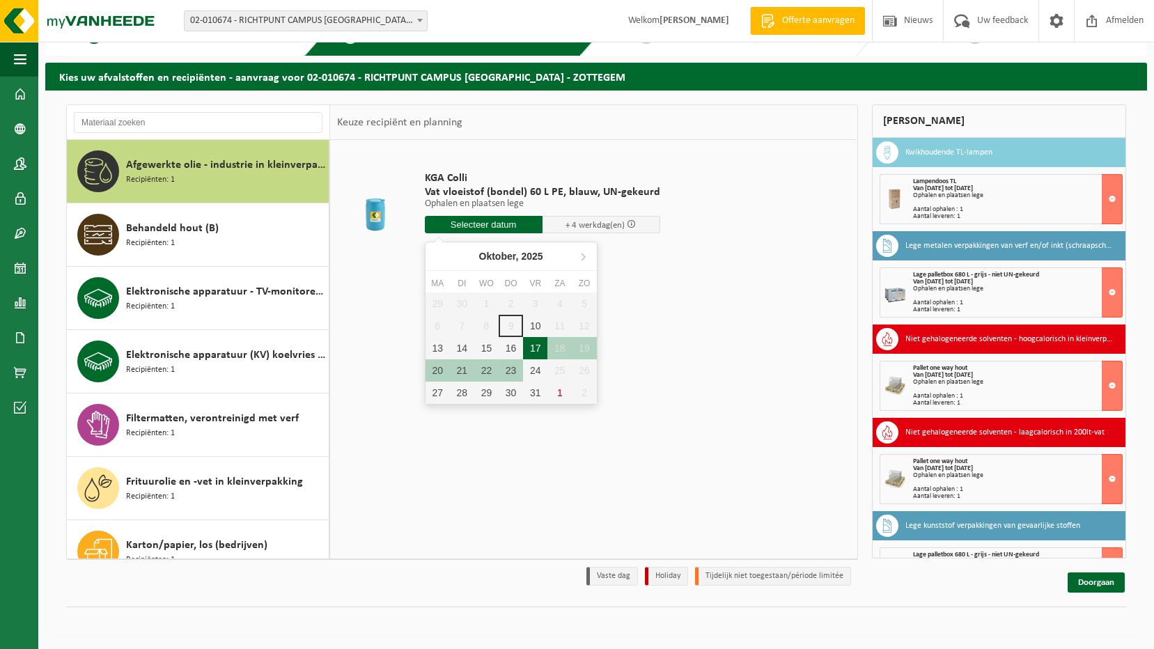
click at [531, 352] on div "17" at bounding box center [535, 348] width 24 height 22
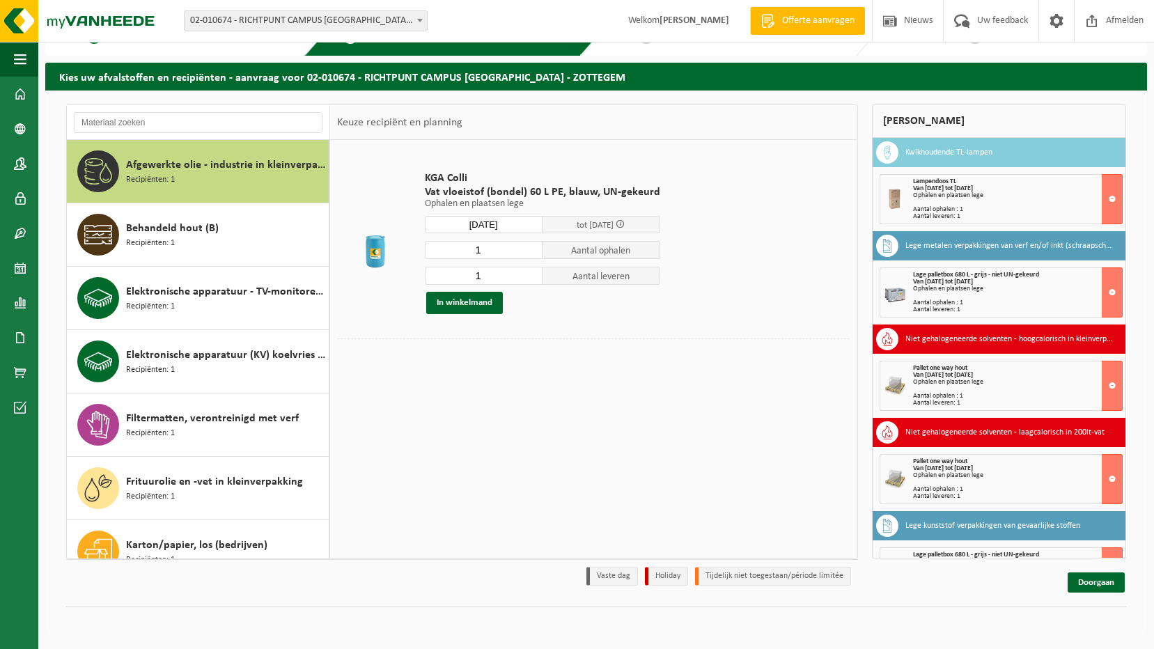
type input "Van 2025-10-17"
click at [468, 301] on button "In winkelmand" at bounding box center [464, 303] width 77 height 22
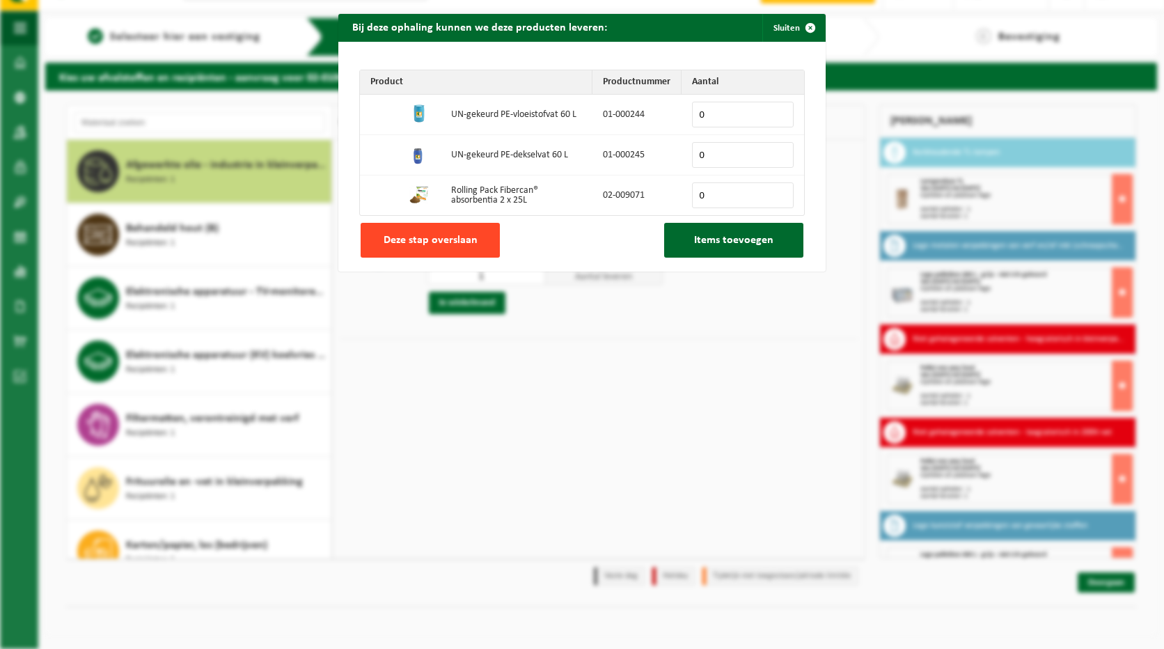
click at [438, 235] on span "Deze stap overslaan" at bounding box center [431, 240] width 94 height 11
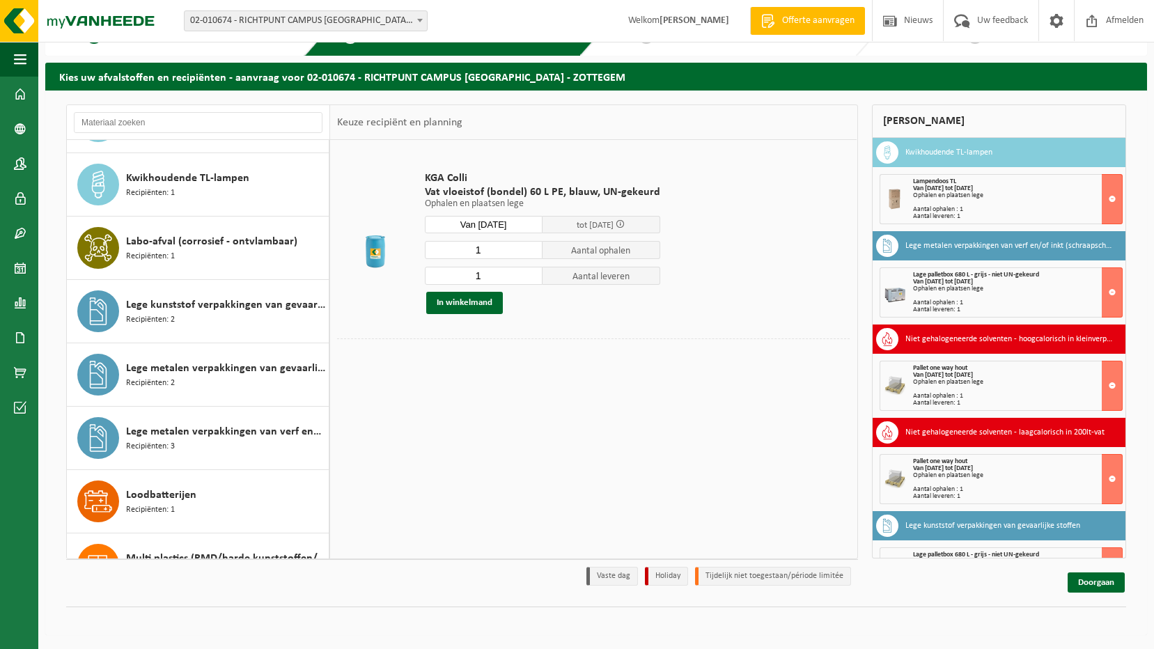
scroll to position [696, 0]
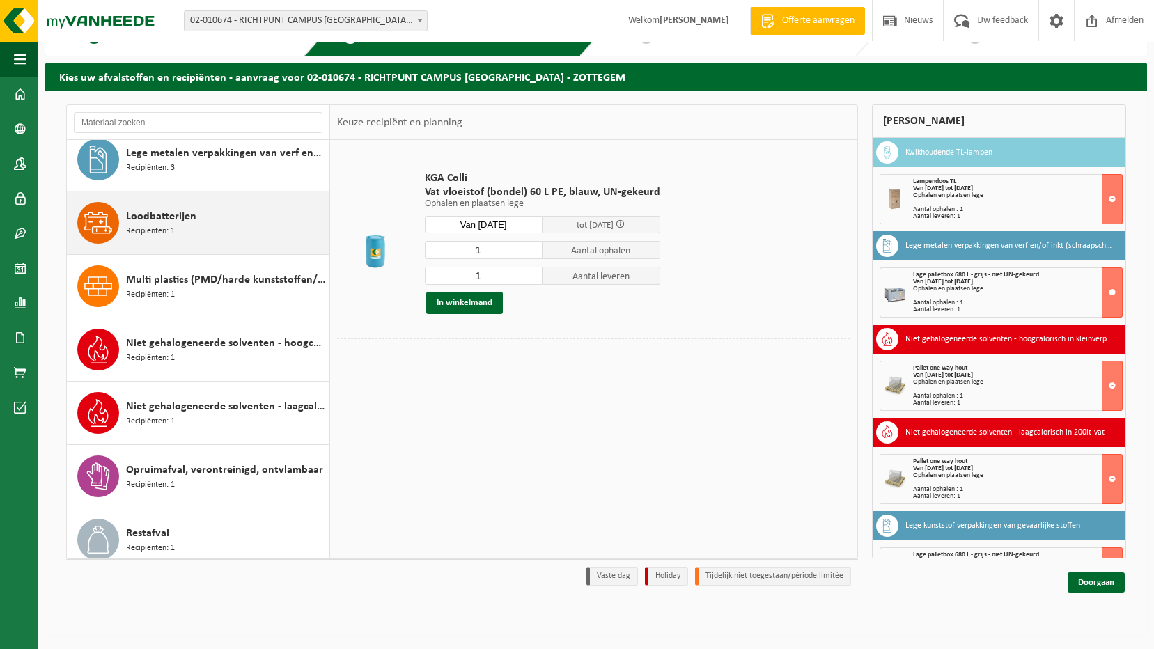
click at [195, 227] on div "Loodbatterijen Recipiënten: 1" at bounding box center [225, 223] width 199 height 42
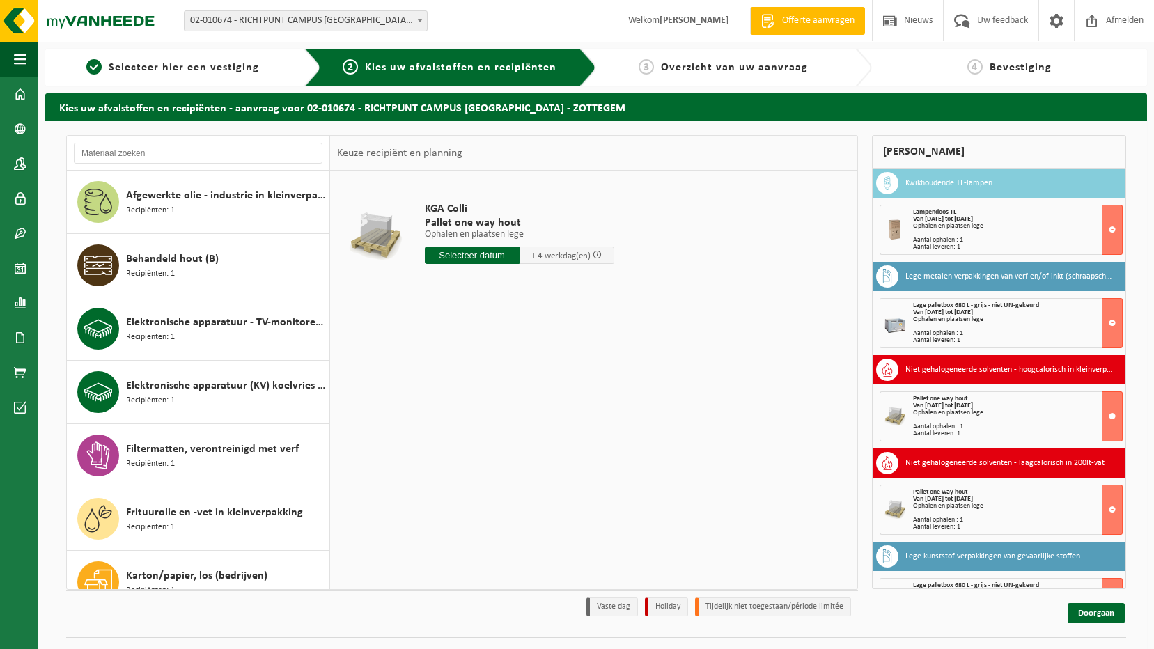
scroll to position [31, 0]
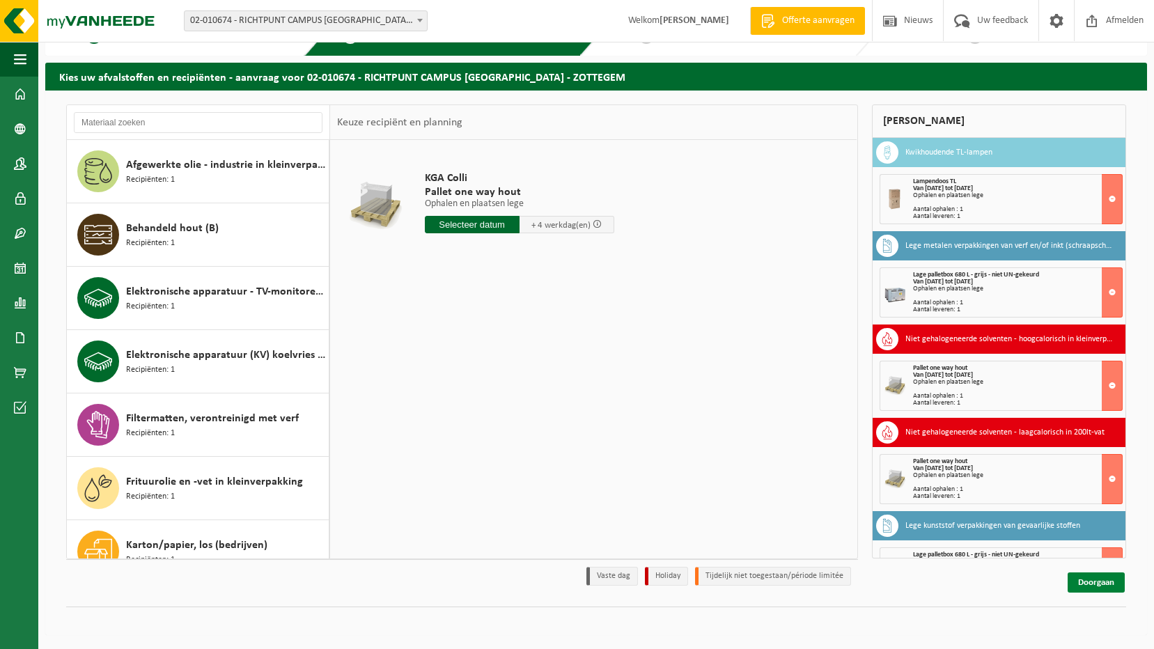
click at [1104, 584] on link "Doorgaan" at bounding box center [1095, 582] width 57 height 20
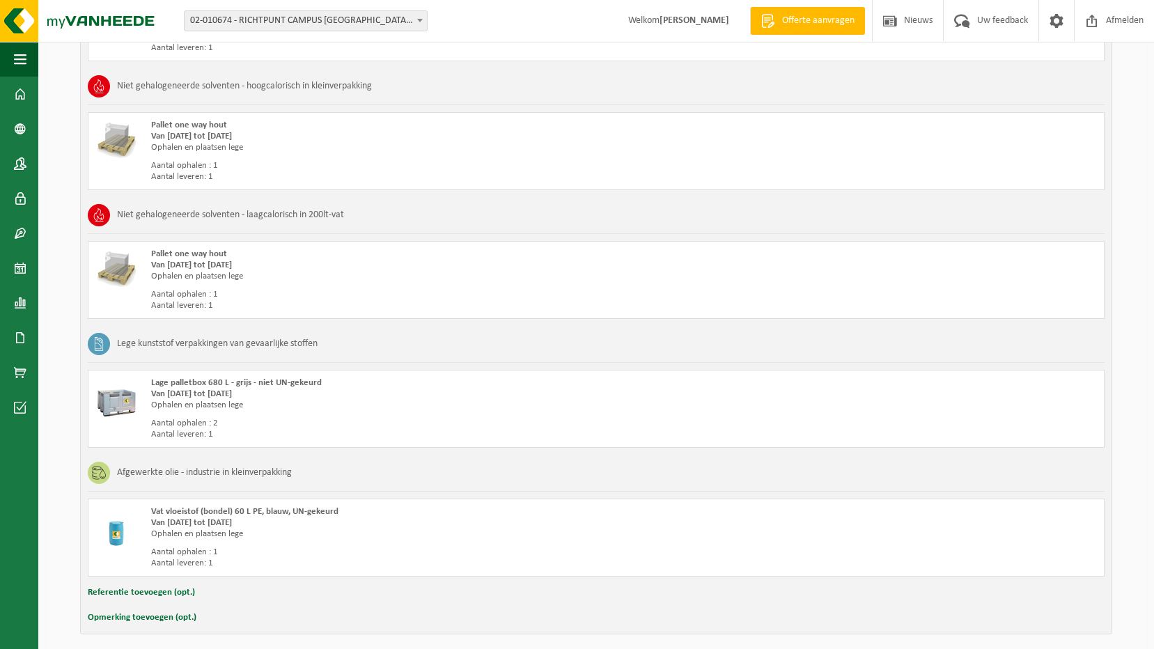
scroll to position [604, 0]
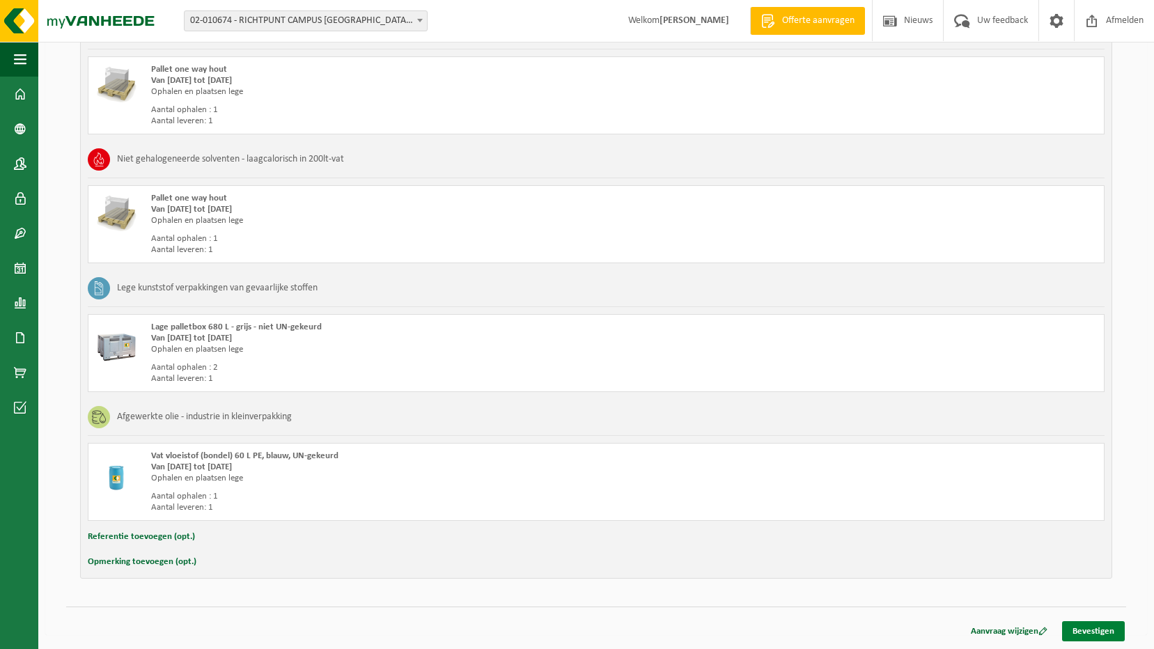
click at [1106, 624] on link "Bevestigen" at bounding box center [1093, 631] width 63 height 20
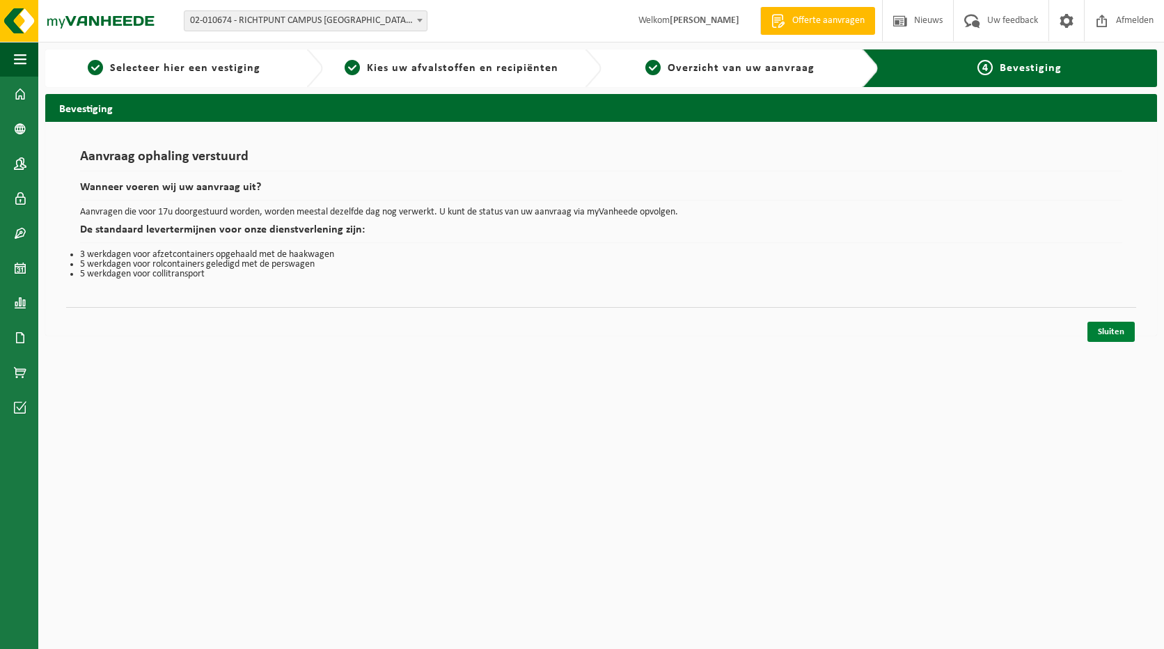
click at [1113, 334] on link "Sluiten" at bounding box center [1111, 332] width 47 height 20
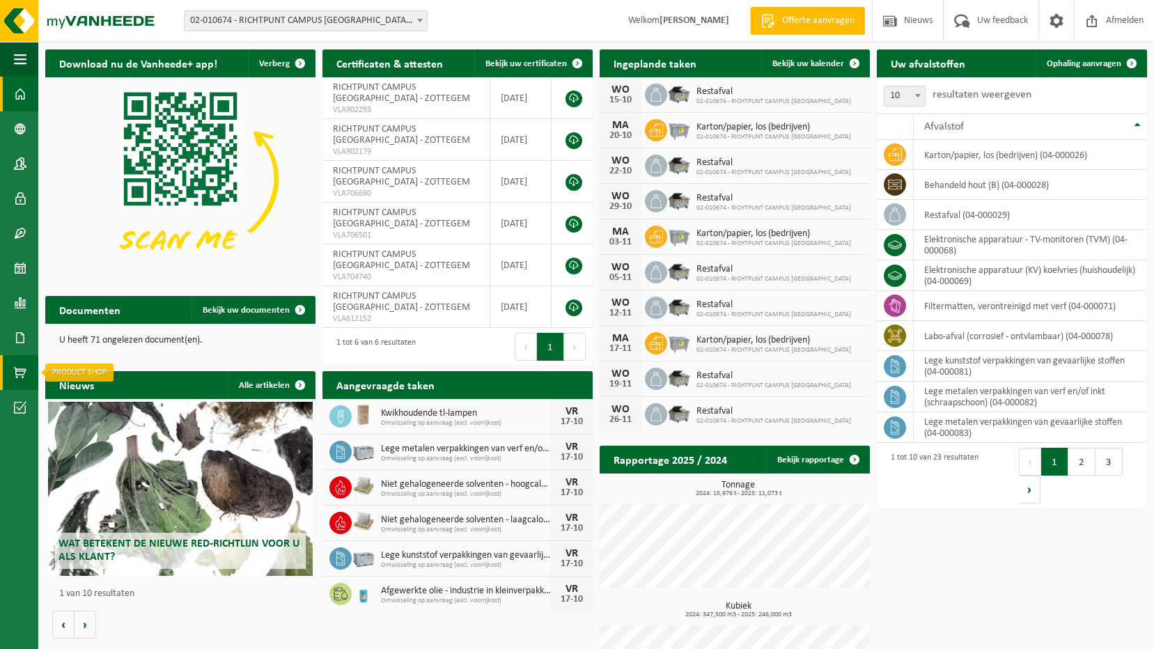
click at [16, 371] on span at bounding box center [20, 372] width 13 height 35
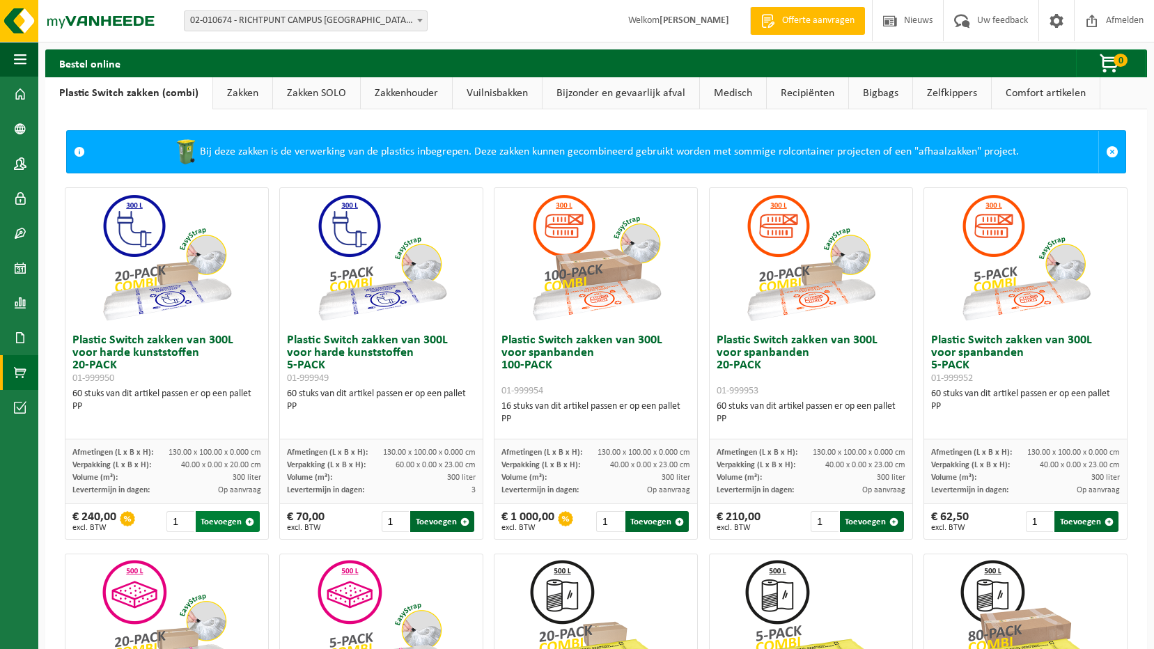
click at [232, 520] on button "Toevoegen" at bounding box center [228, 521] width 64 height 21
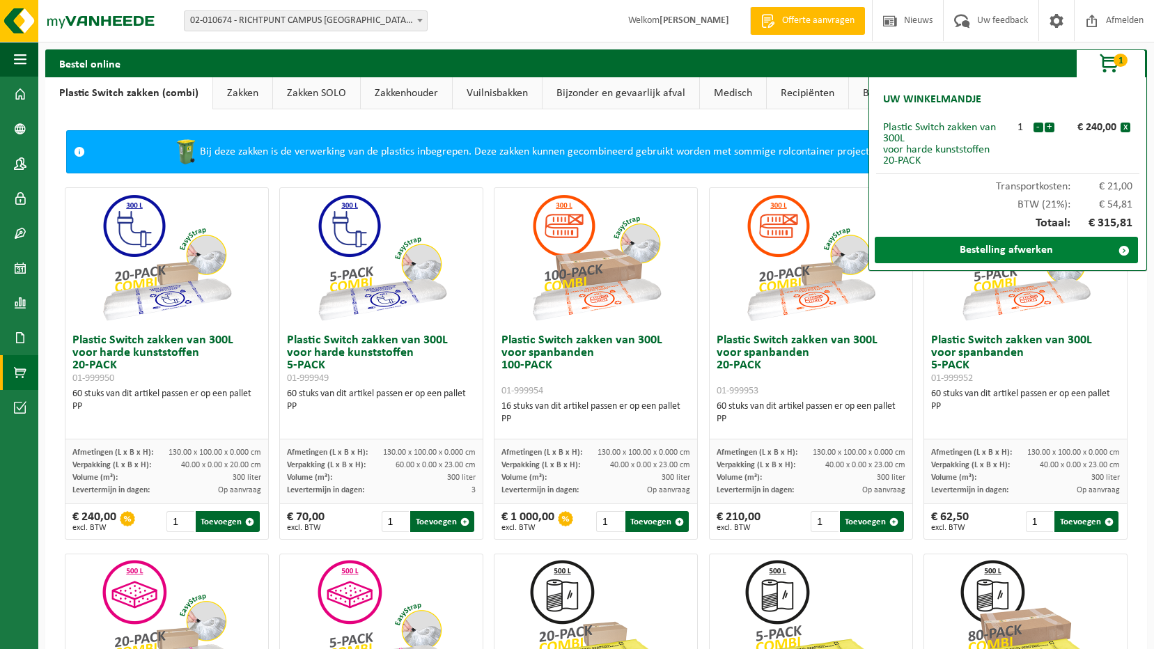
click at [989, 254] on link "Bestelling afwerken" at bounding box center [1006, 250] width 263 height 26
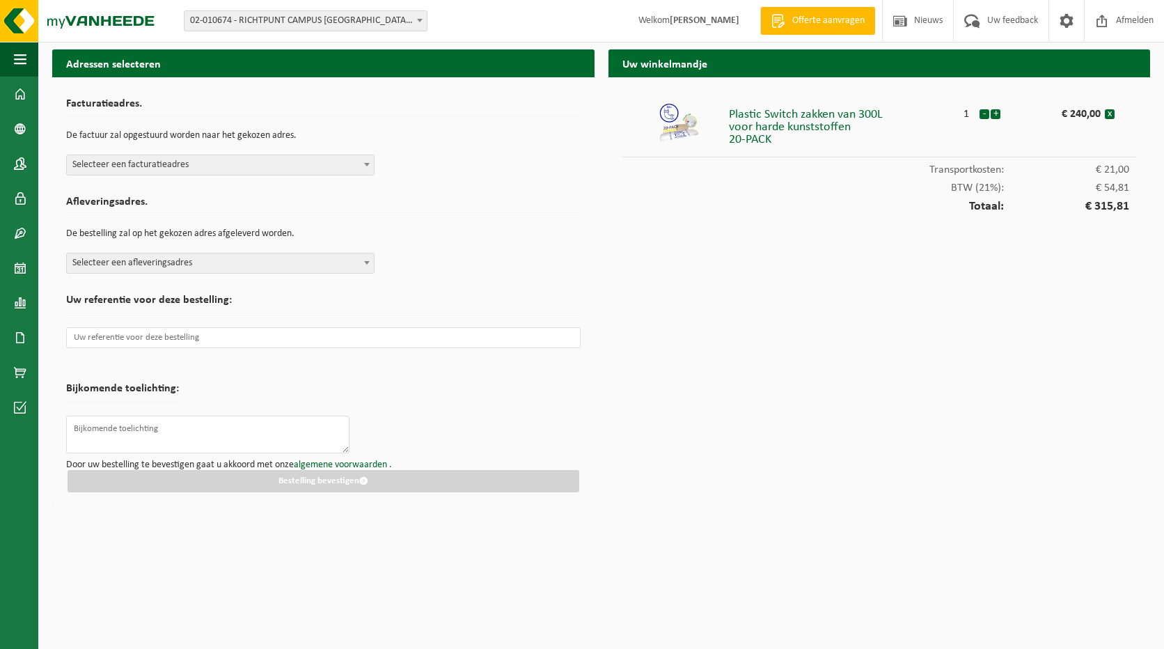
click at [366, 166] on b at bounding box center [367, 164] width 6 height 3
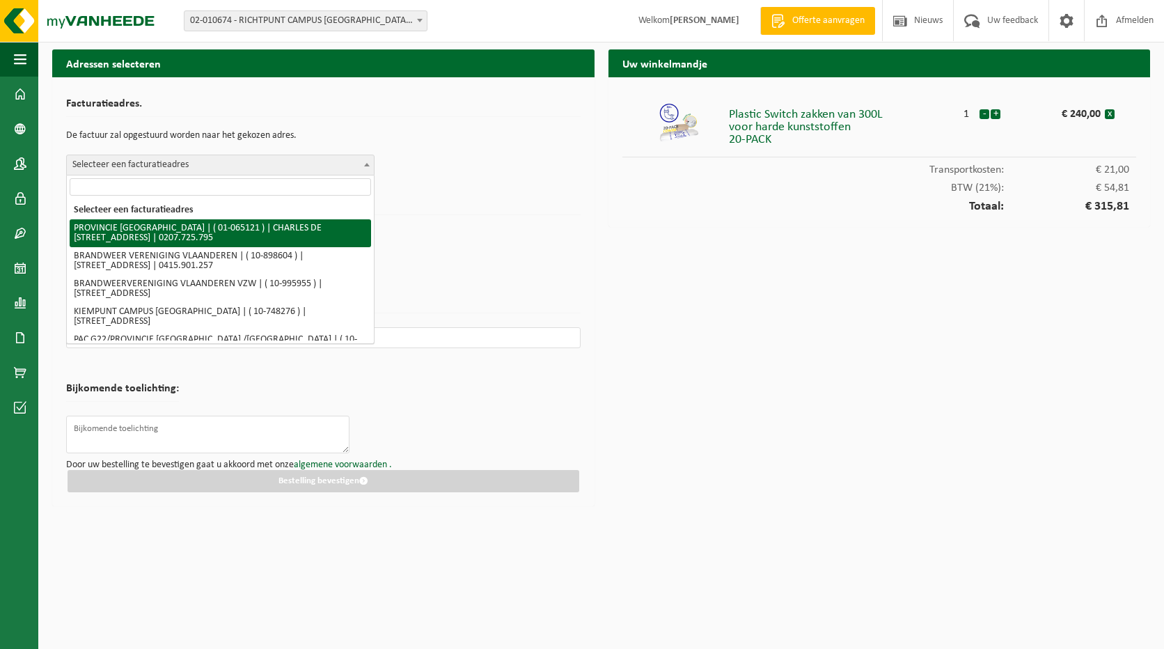
select select "420"
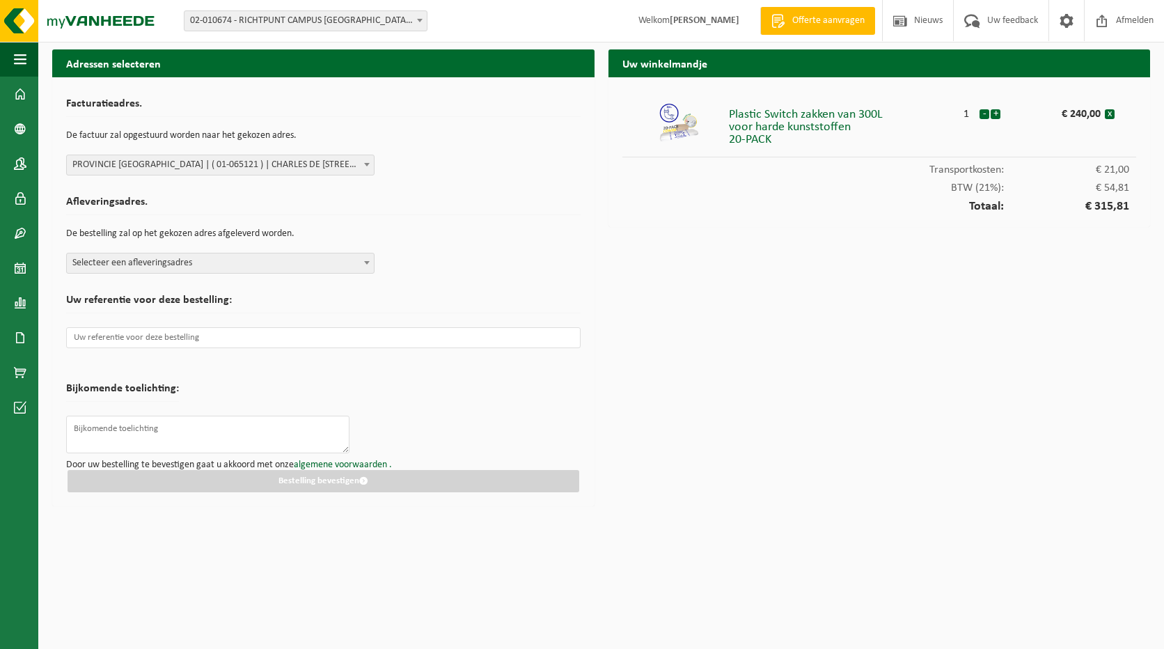
click at [359, 260] on span "Selecteer een afleveringsadres" at bounding box center [220, 262] width 307 height 19
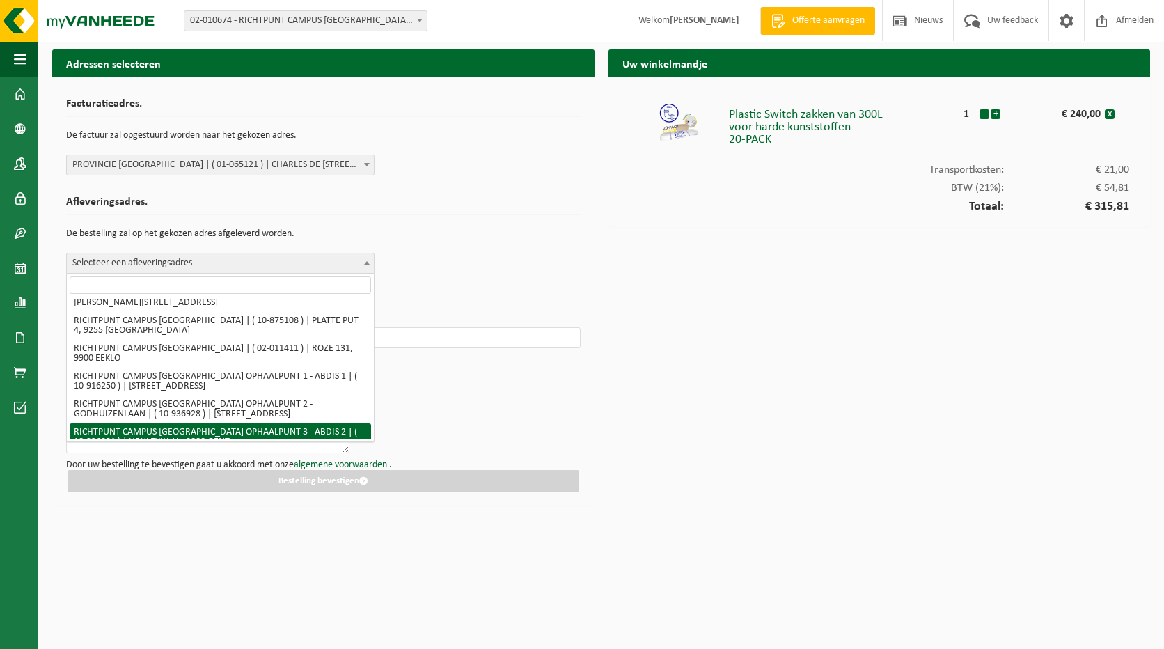
scroll to position [1767, 0]
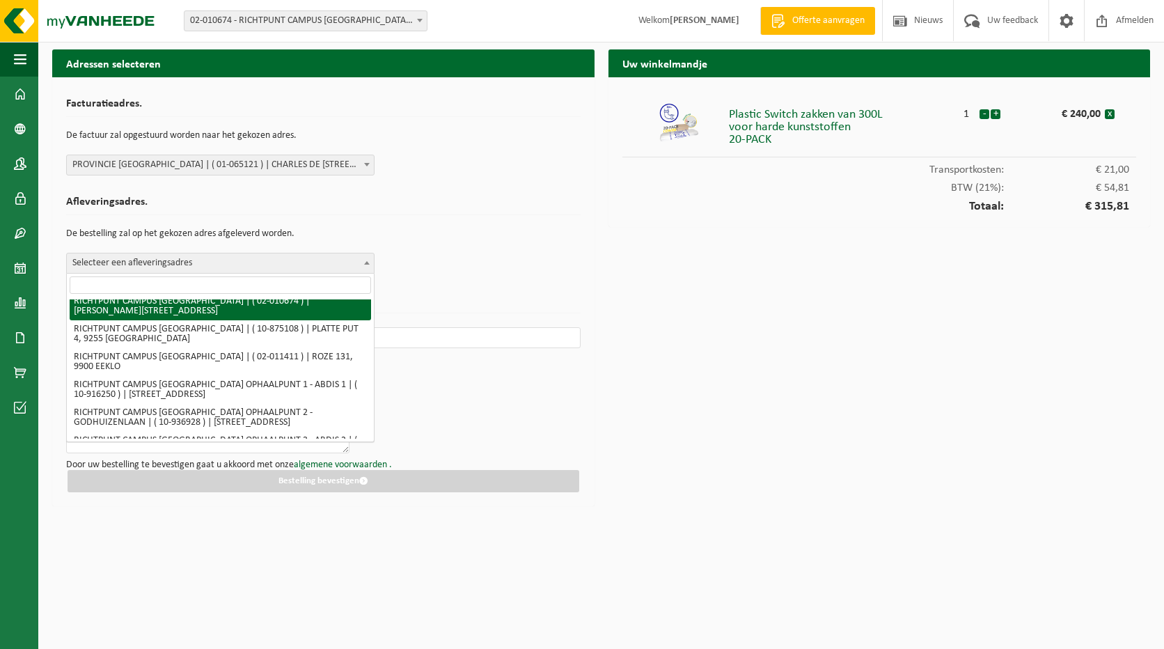
select select "19982"
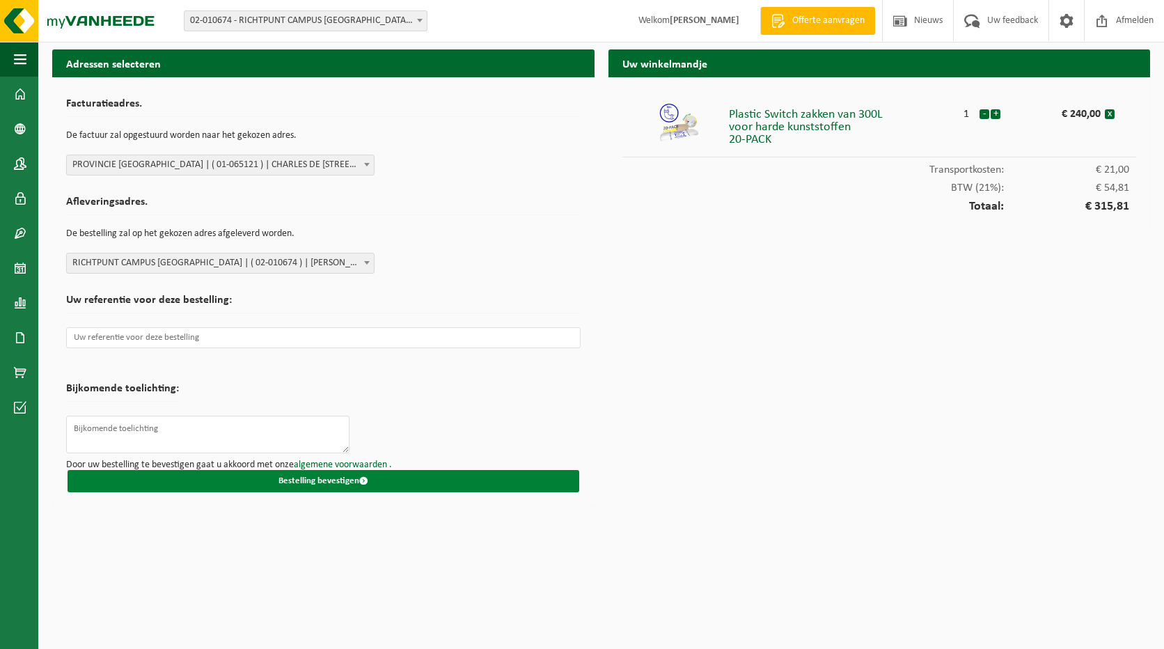
click at [327, 475] on button "Bestelling bevestigen" at bounding box center [324, 481] width 512 height 22
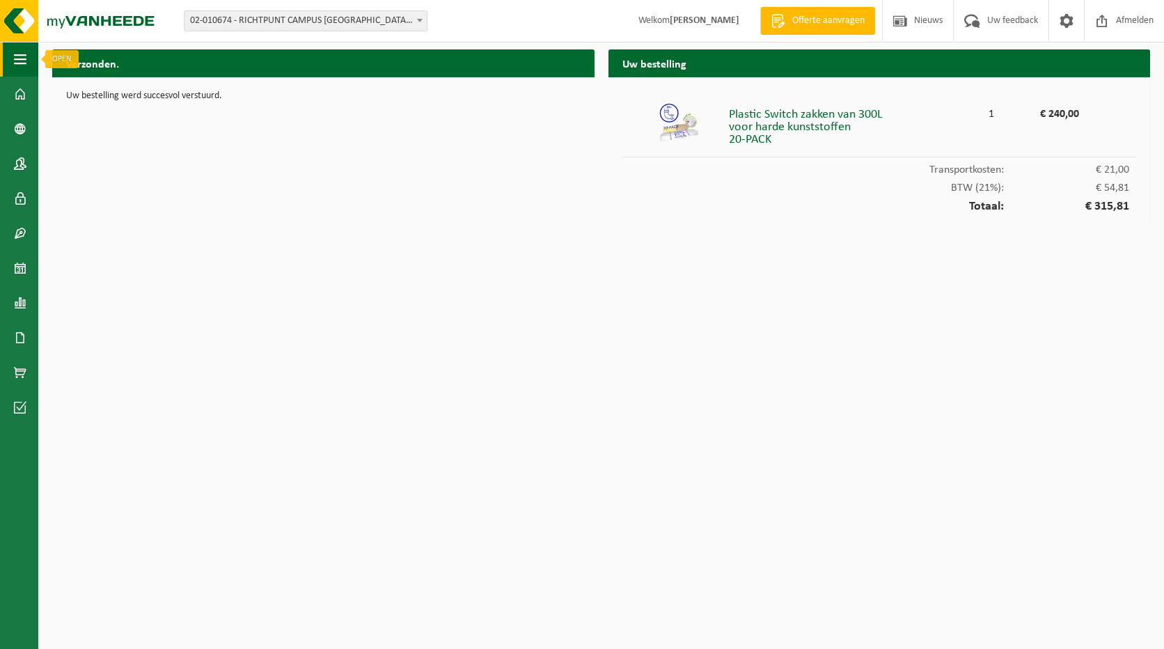
click at [24, 58] on span "button" at bounding box center [20, 59] width 13 height 35
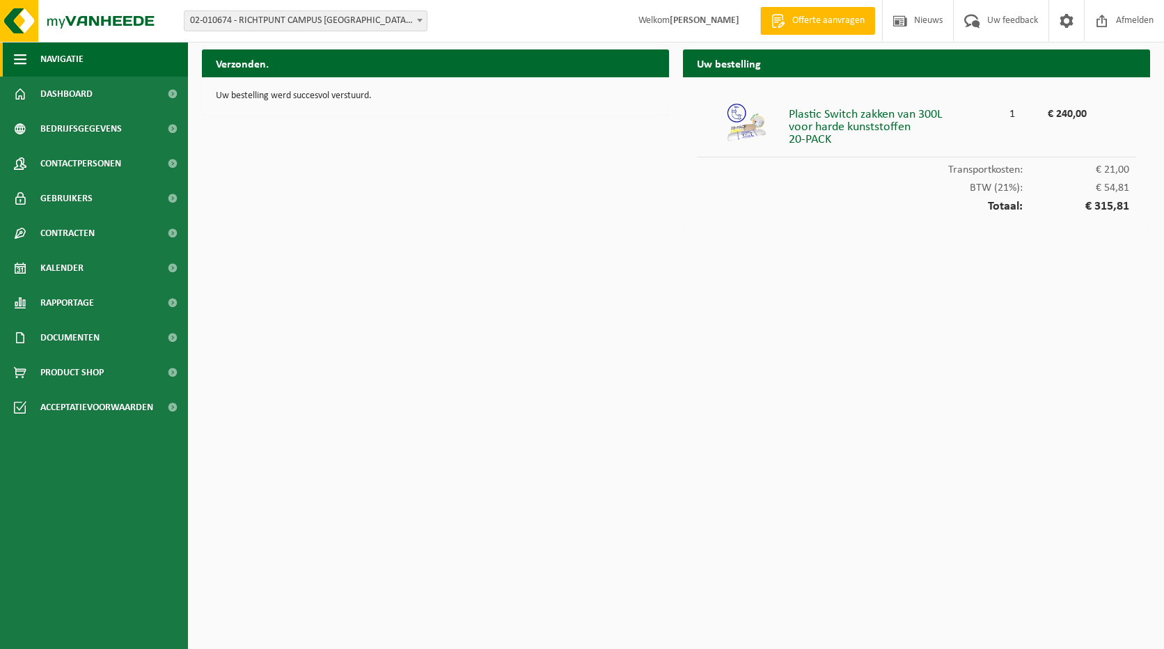
click at [36, 63] on button "Navigatie" at bounding box center [94, 59] width 188 height 35
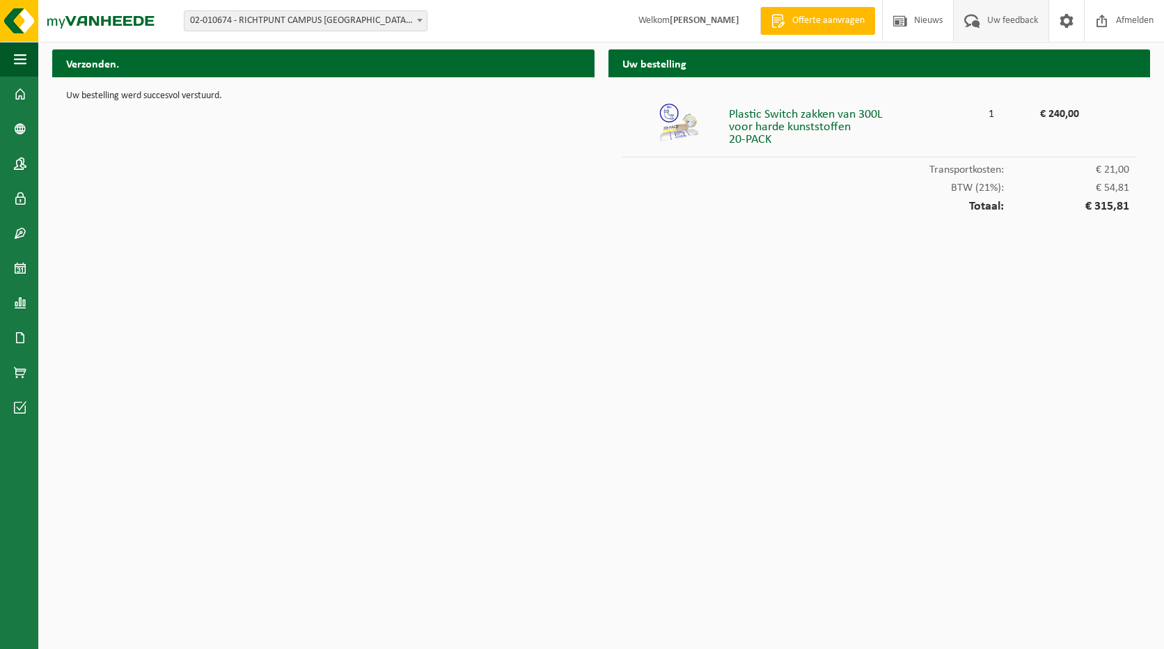
click at [984, 21] on span "Uw feedback" at bounding box center [1013, 20] width 58 height 41
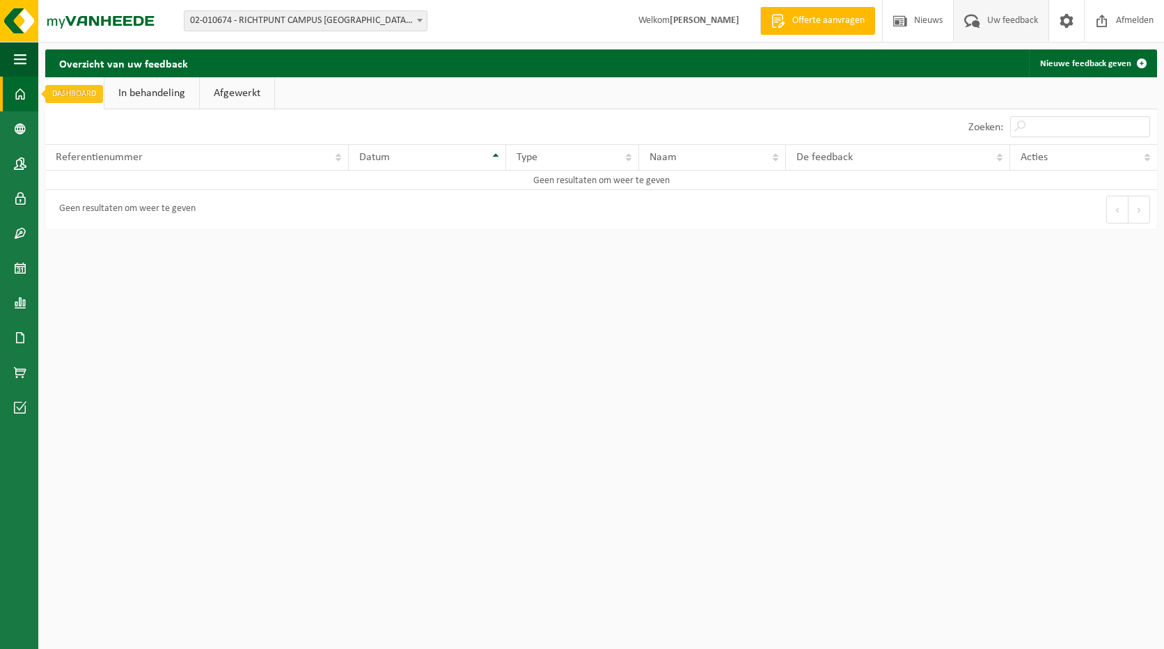
click at [26, 95] on span at bounding box center [20, 94] width 13 height 35
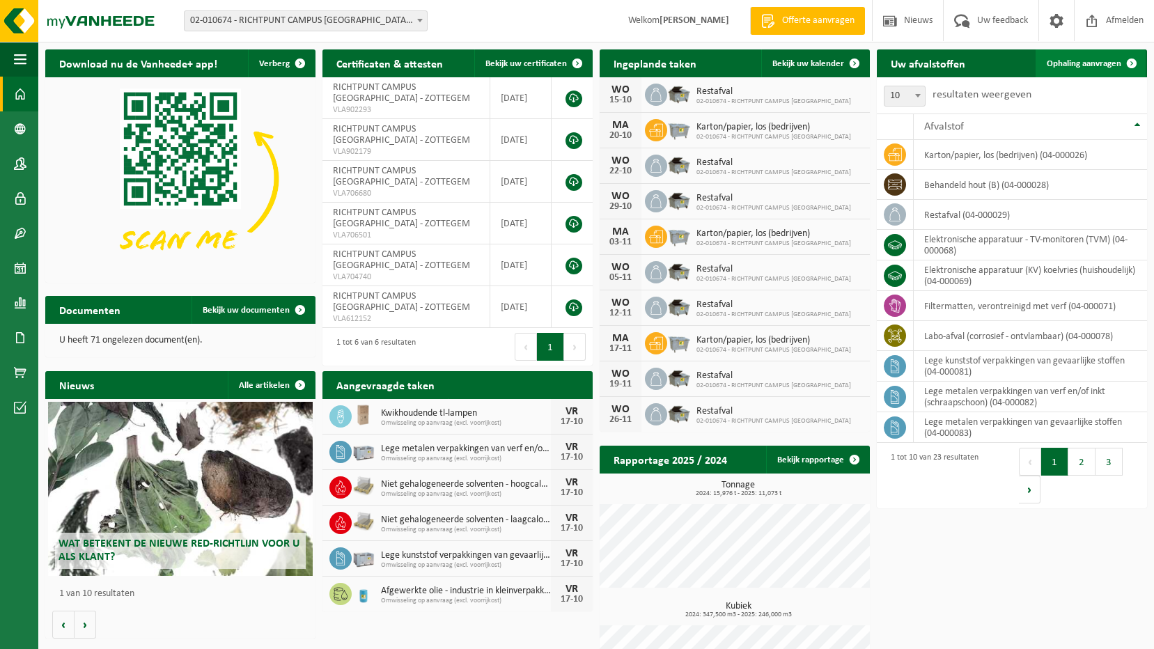
click at [1079, 63] on span "Ophaling aanvragen" at bounding box center [1084, 63] width 75 height 9
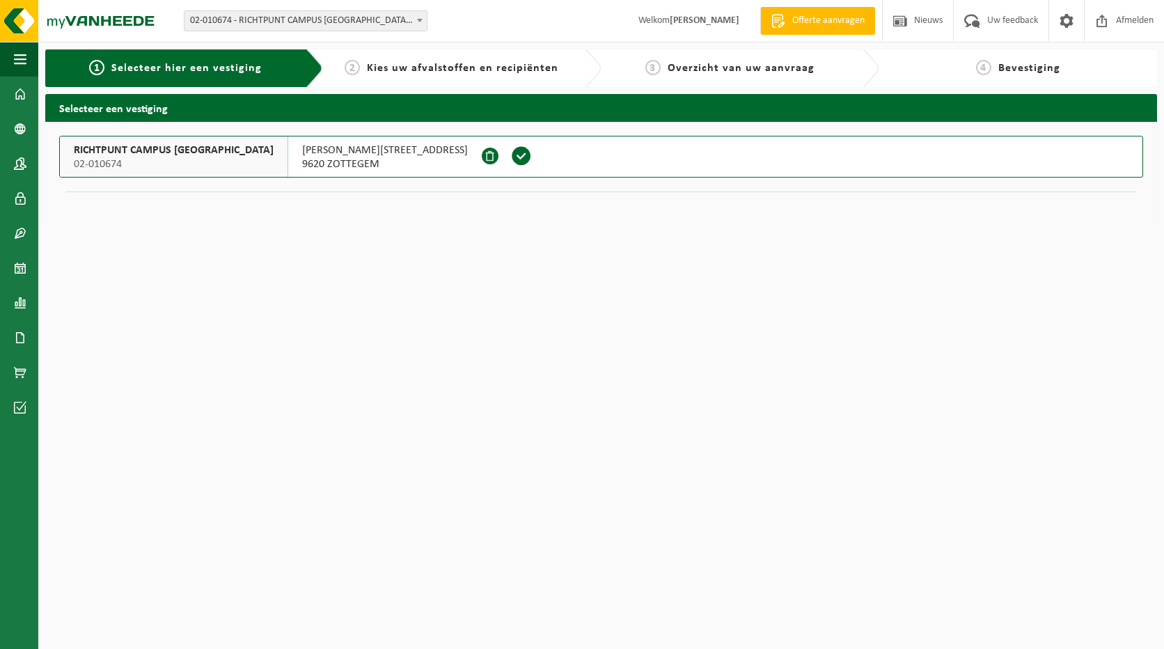
click at [180, 157] on div "RICHTPUNT CAMPUS ZOTTEGEM 02-010674" at bounding box center [174, 156] width 228 height 40
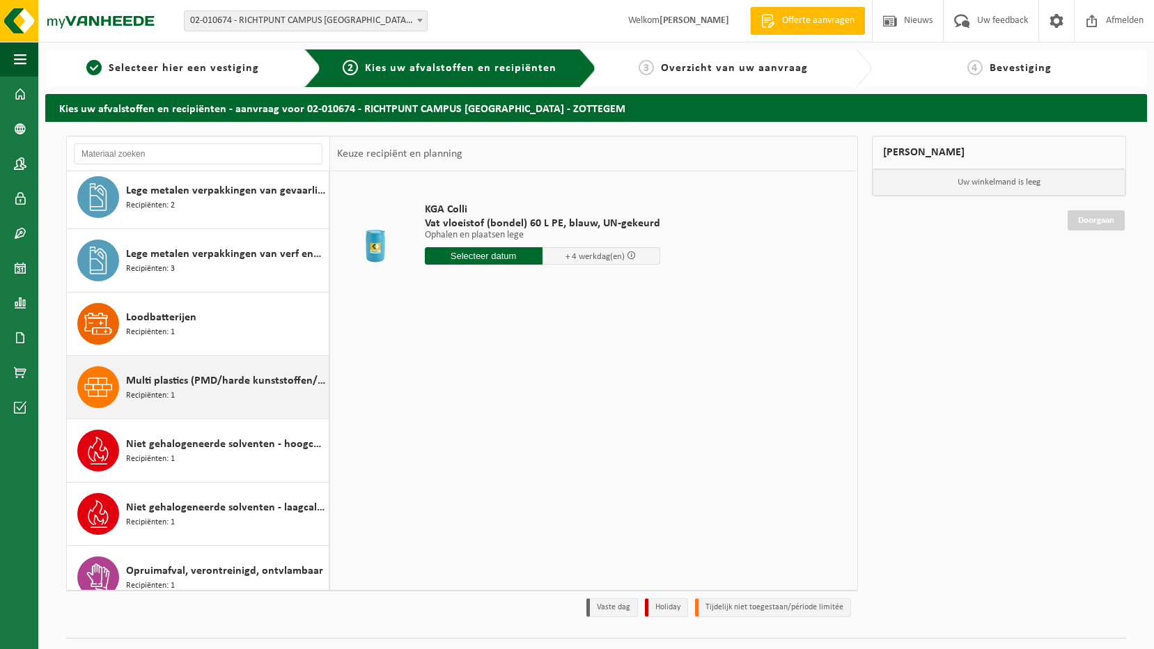
click at [221, 390] on div "Multi plastics (PMD/harde kunststoffen/spanbanden/EPS/folie naturel/folie gemen…" at bounding box center [225, 387] width 199 height 42
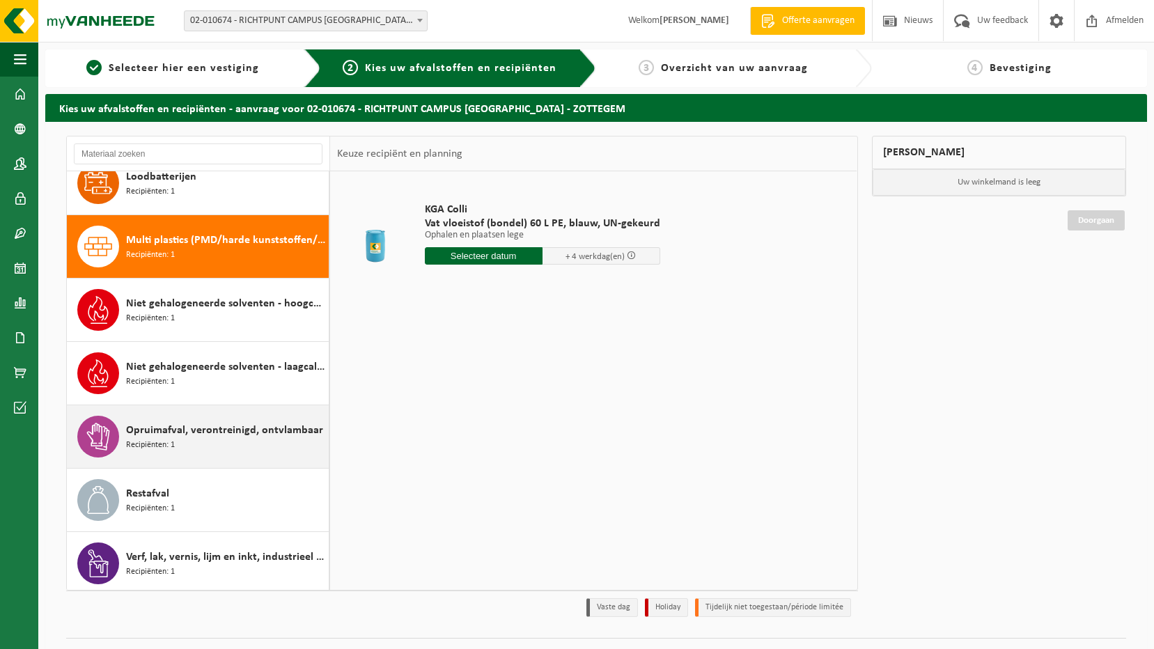
scroll to position [950, 0]
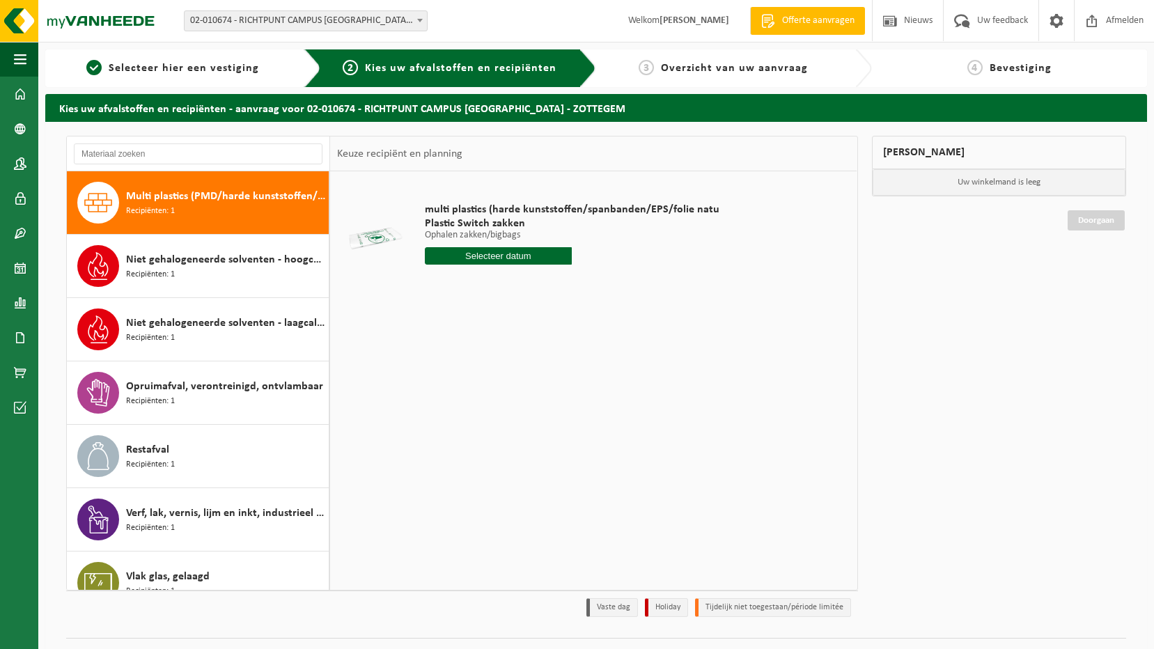
click at [515, 263] on input "text" at bounding box center [499, 255] width 148 height 17
click at [465, 376] on div "14" at bounding box center [462, 379] width 24 height 22
type input "Van 2025-10-14"
click at [558, 276] on input "2" at bounding box center [499, 281] width 148 height 18
click at [558, 276] on input "3" at bounding box center [499, 281] width 148 height 18
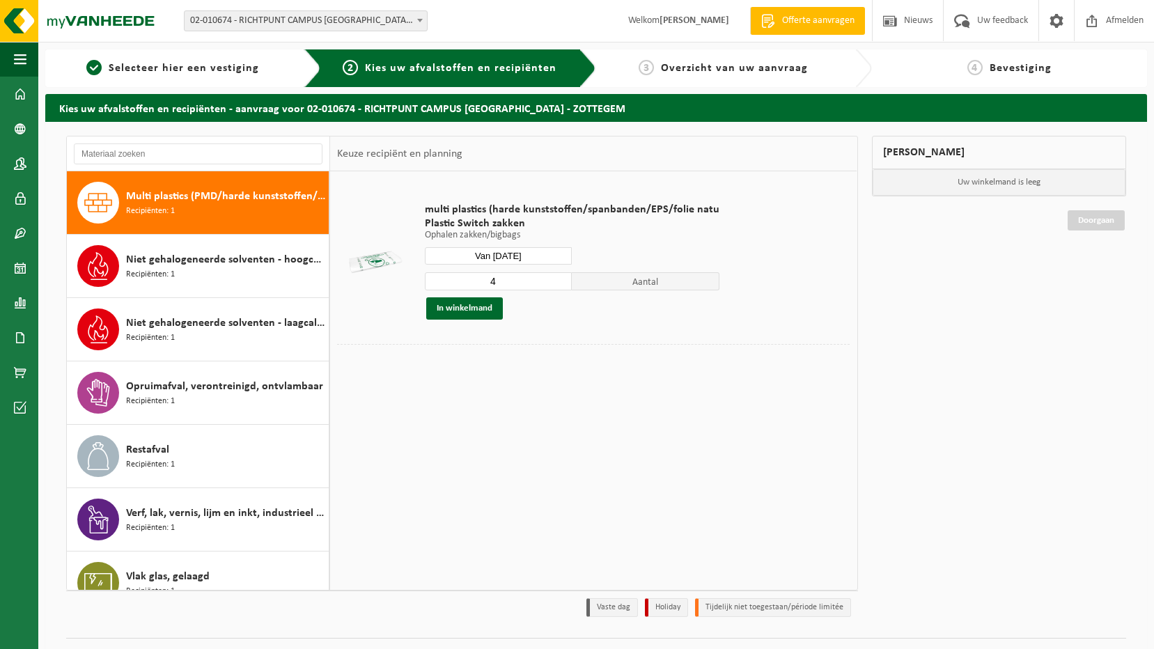
click at [558, 276] on input "4" at bounding box center [499, 281] width 148 height 18
click at [558, 276] on input "5" at bounding box center [499, 281] width 148 height 18
click at [558, 276] on input "6" at bounding box center [499, 281] width 148 height 18
type input "7"
click at [558, 276] on input "7" at bounding box center [499, 281] width 148 height 18
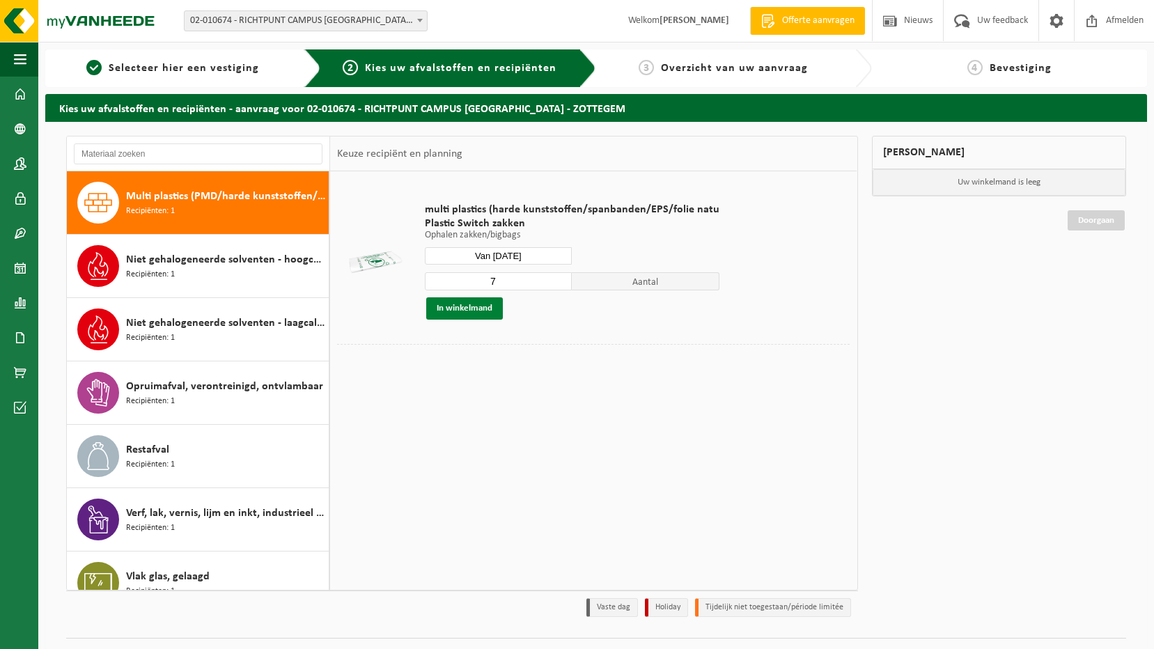
click at [480, 310] on button "In winkelmand" at bounding box center [464, 308] width 77 height 22
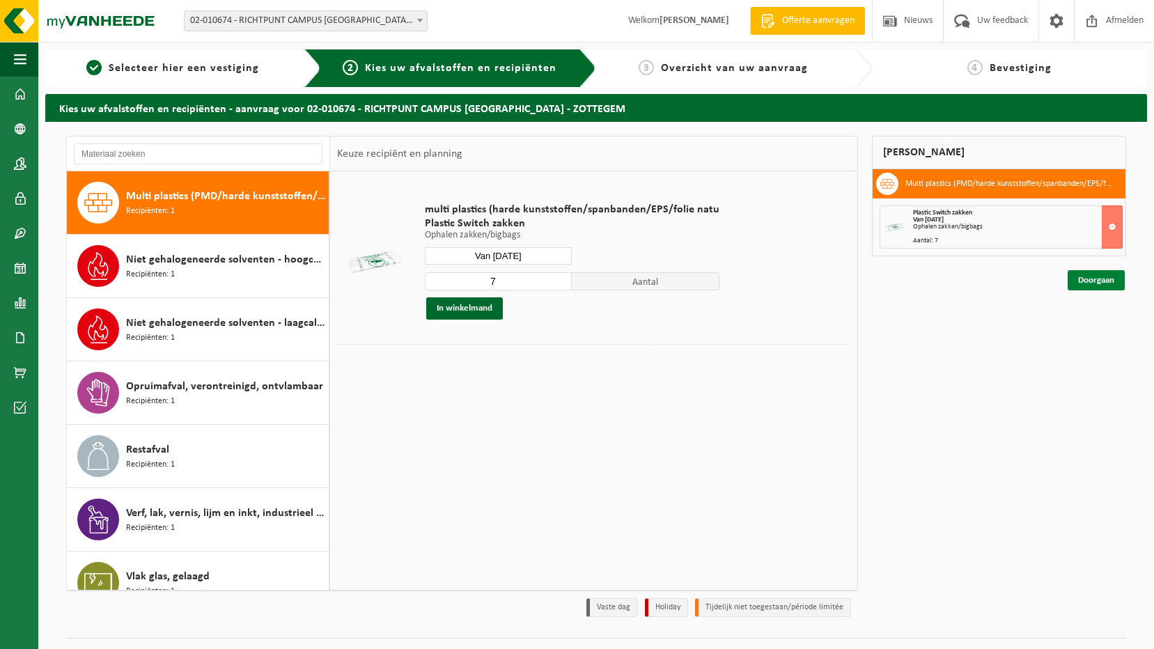
click at [1104, 285] on link "Doorgaan" at bounding box center [1095, 280] width 57 height 20
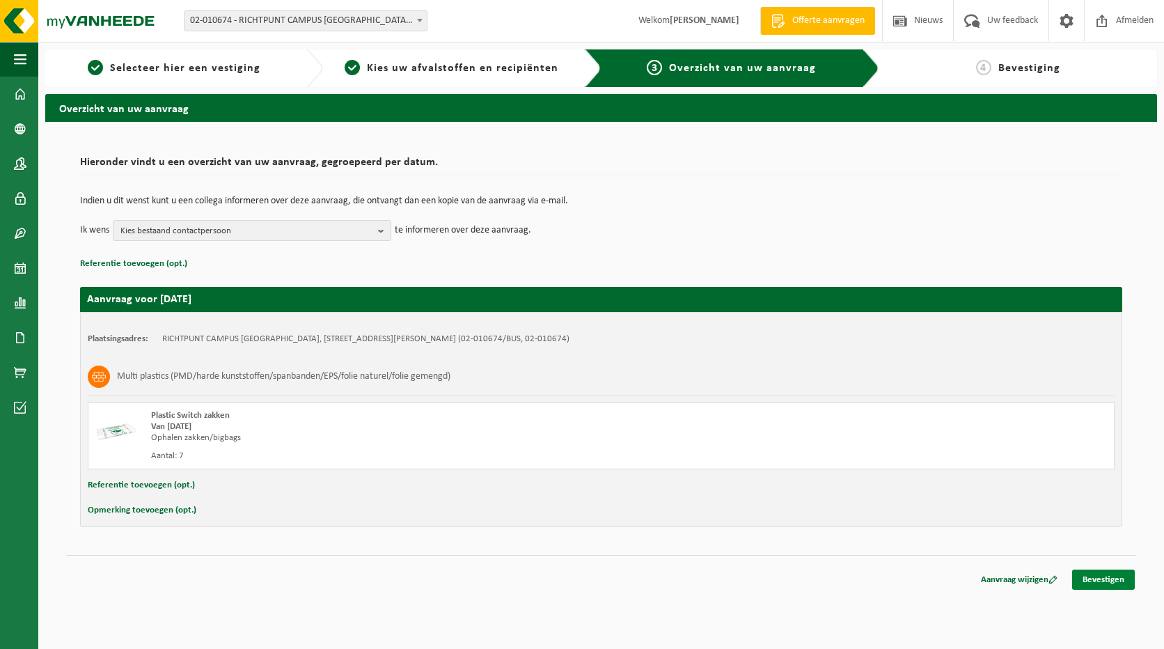
click at [1118, 581] on link "Bevestigen" at bounding box center [1103, 580] width 63 height 20
